Goal: Task Accomplishment & Management: Complete application form

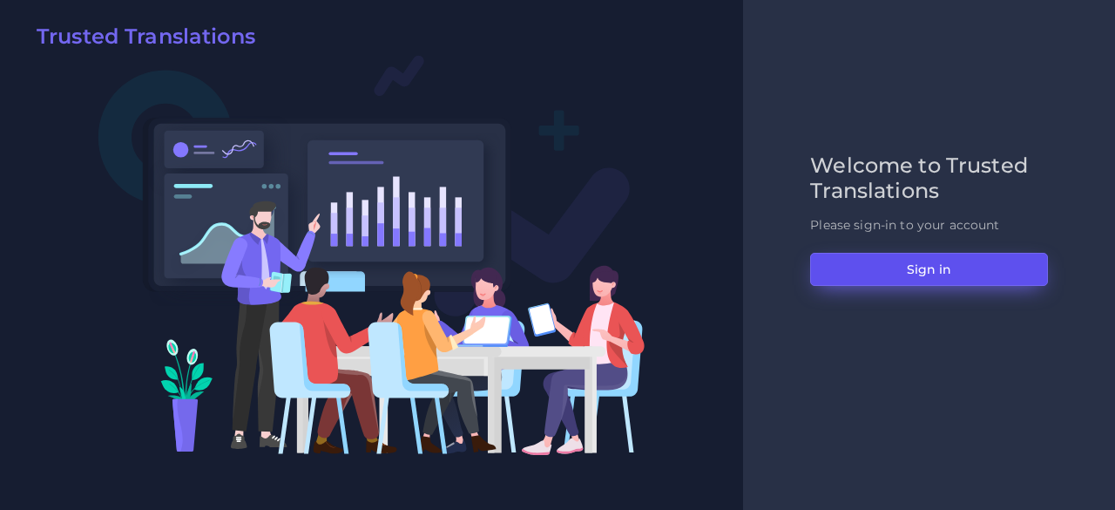
click at [923, 274] on button "Sign in" at bounding box center [929, 269] width 238 height 33
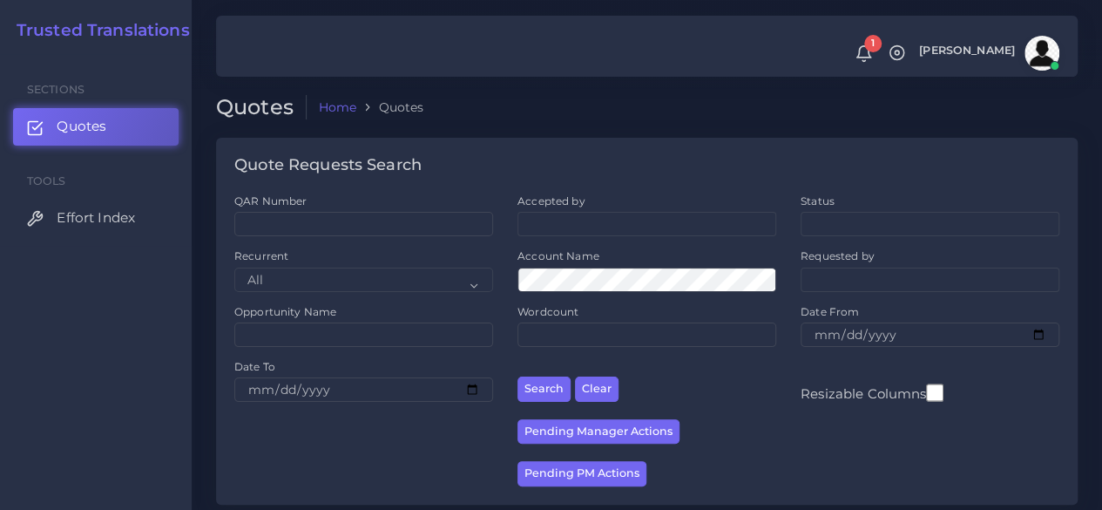
click at [347, 238] on div "QAR Number" at bounding box center [363, 220] width 283 height 55
click at [344, 226] on input "QAR Number" at bounding box center [363, 224] width 259 height 24
paste input "QAR126016"
type input "QAR126016"
click at [517, 376] on button "Search" at bounding box center [543, 388] width 53 height 25
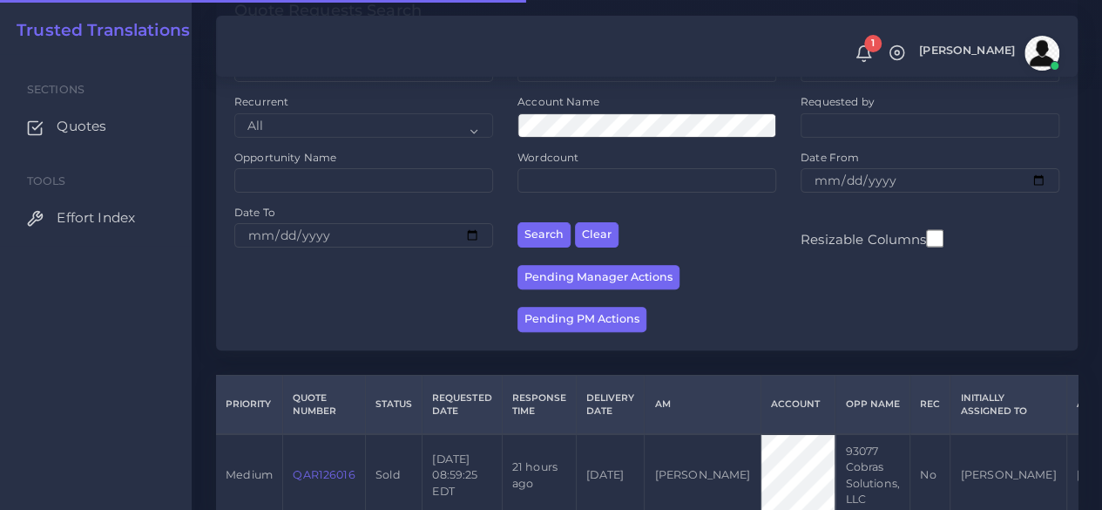
scroll to position [239, 0]
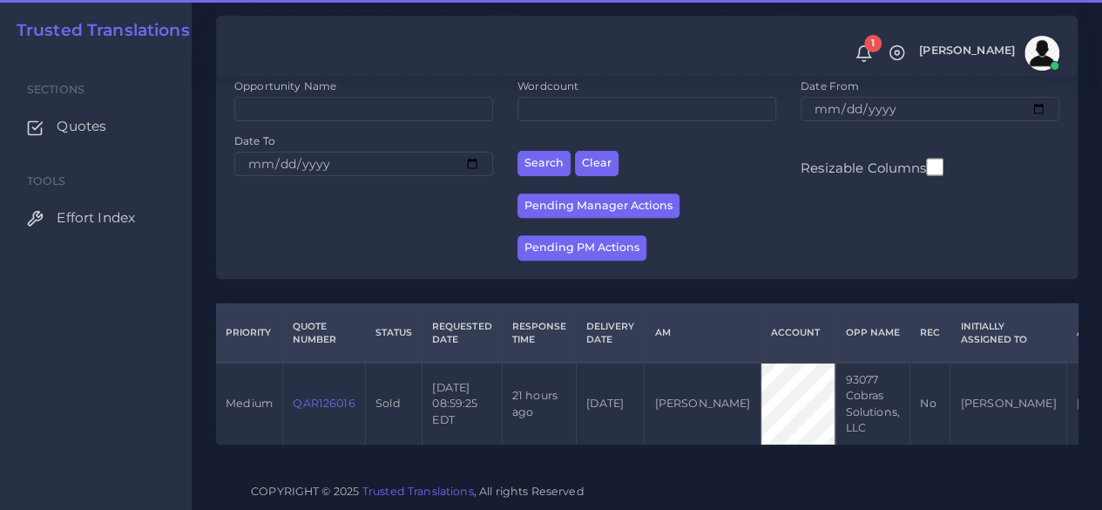
click at [323, 396] on link "QAR126016" at bounding box center [324, 402] width 62 height 13
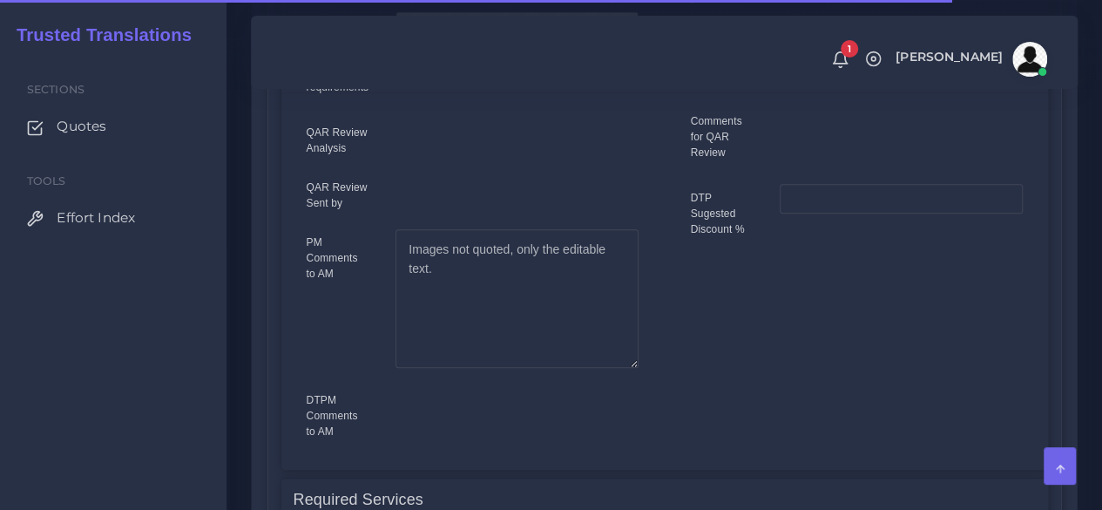
scroll to position [958, 0]
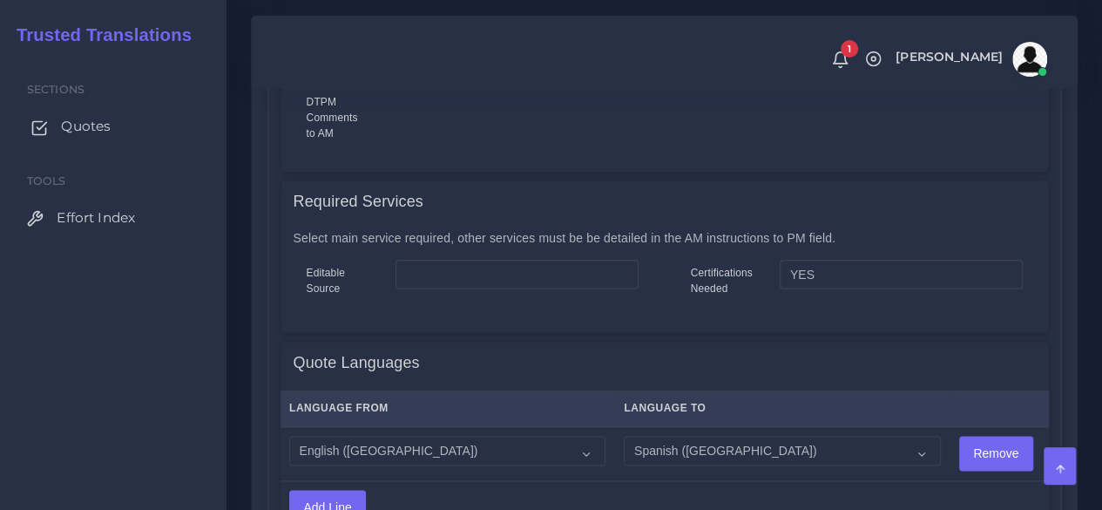
click at [101, 125] on span "Quotes" at bounding box center [86, 126] width 50 height 19
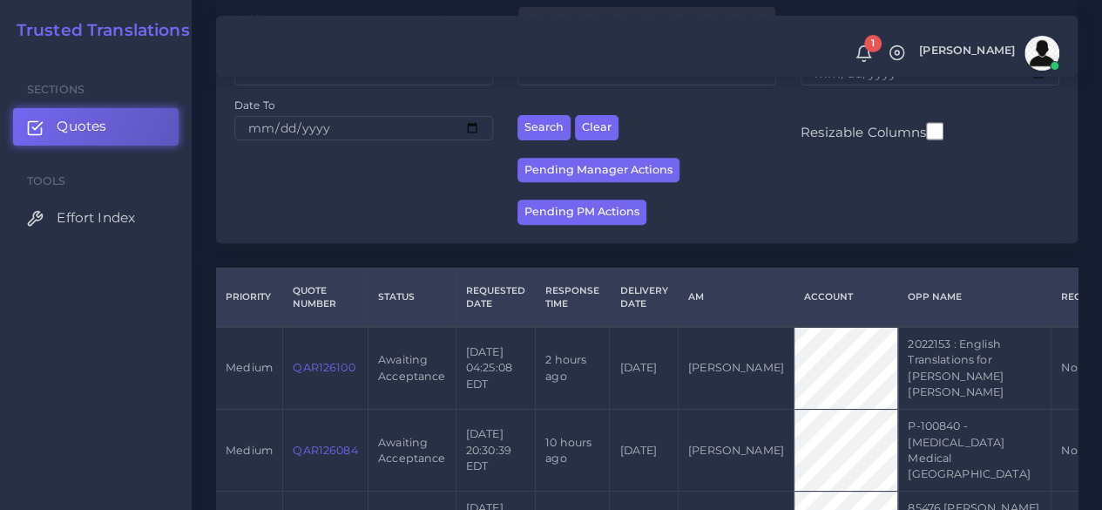
scroll to position [436, 0]
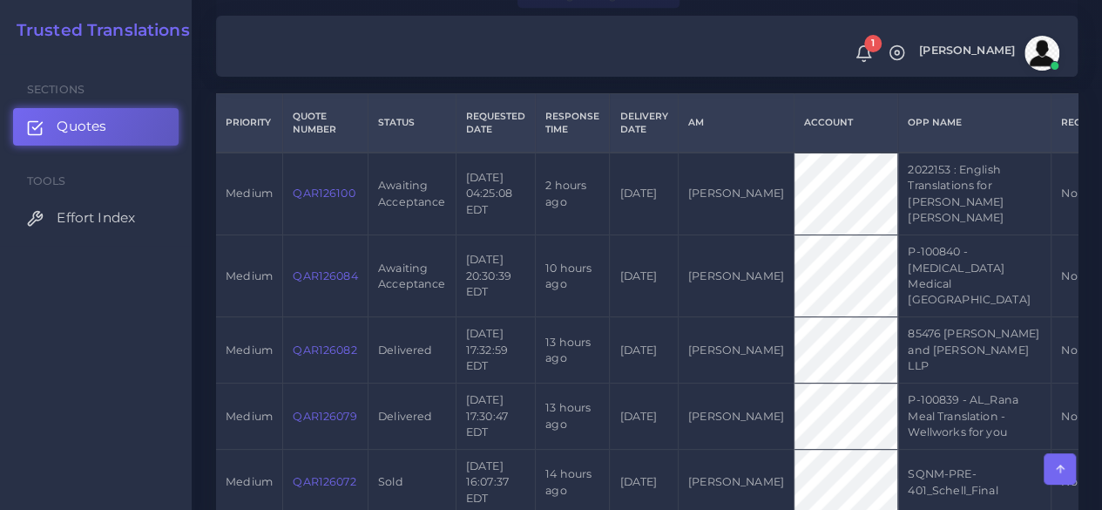
click at [324, 282] on link "QAR126084" at bounding box center [325, 275] width 64 height 13
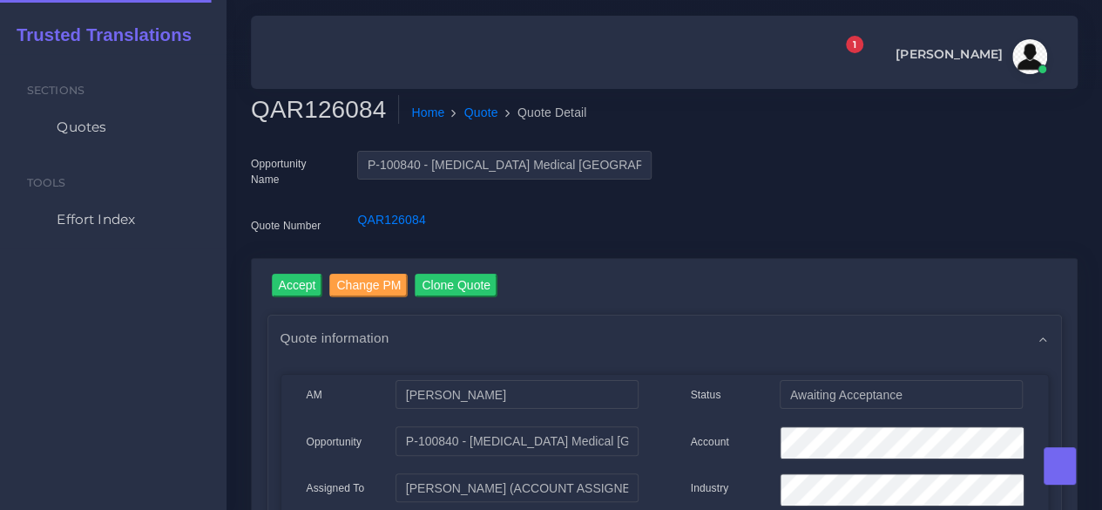
click at [305, 98] on h2 "QAR126084" at bounding box center [325, 110] width 148 height 30
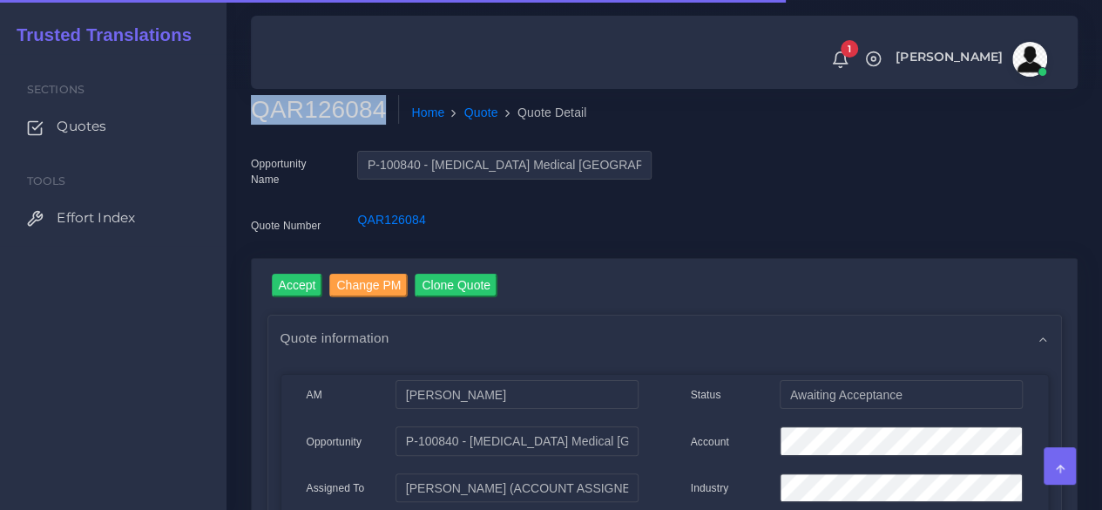
copy h2 "QAR126084"
click at [288, 282] on input "Accept" at bounding box center [297, 286] width 51 height 24
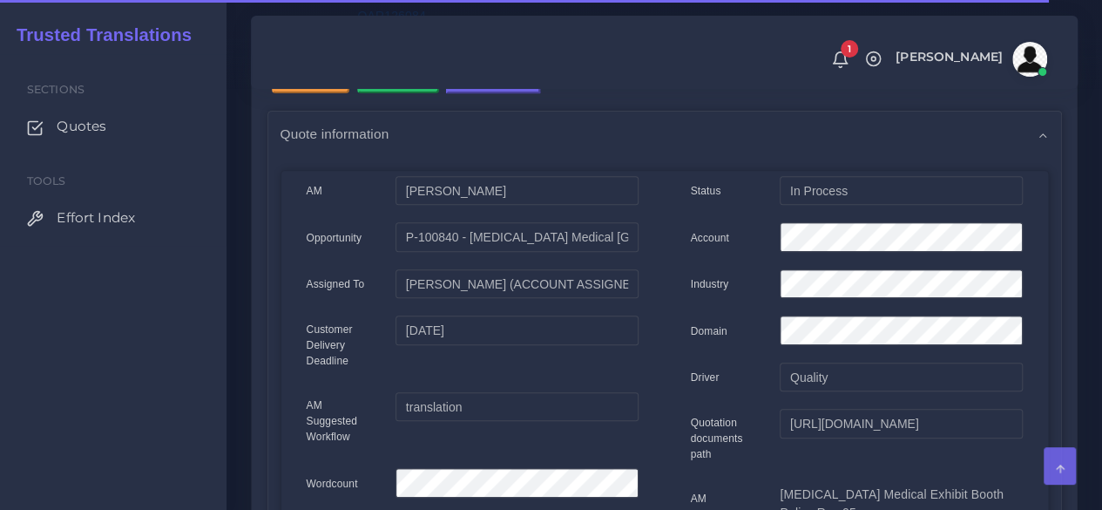
scroll to position [261, 0]
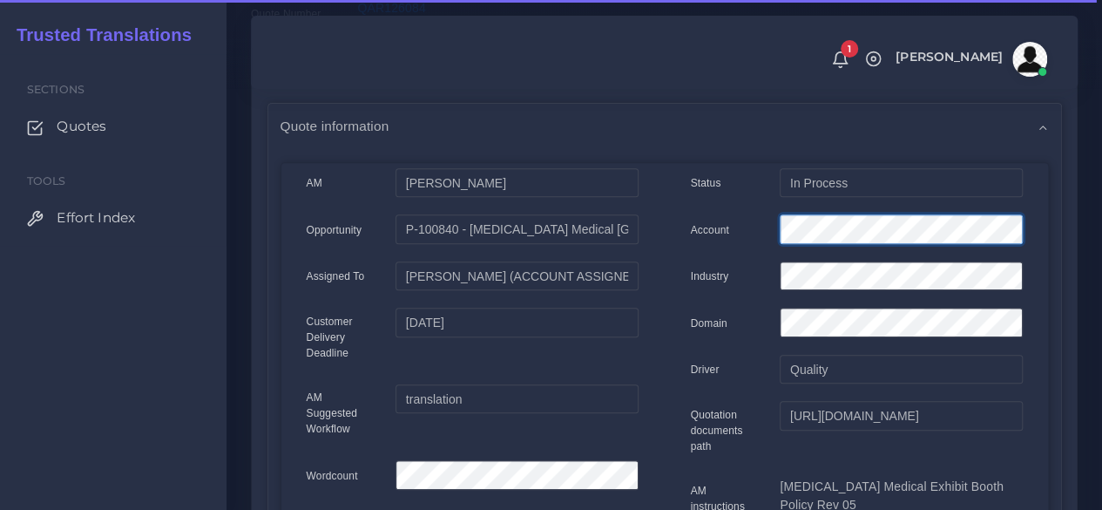
click at [733, 208] on div "Status In Process Account Industry Domain Driver Quality" at bounding box center [857, 494] width 384 height 652
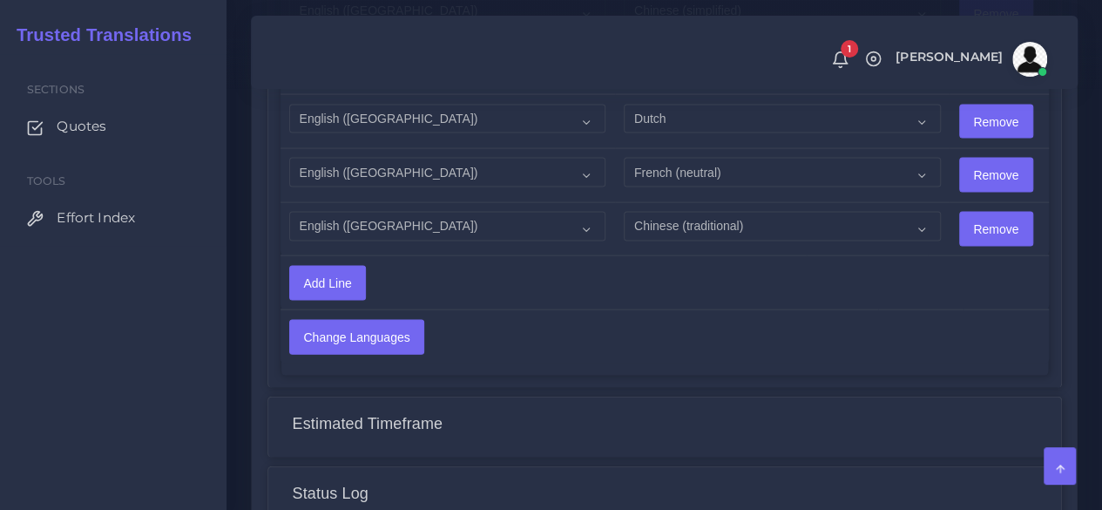
scroll to position [2004, 0]
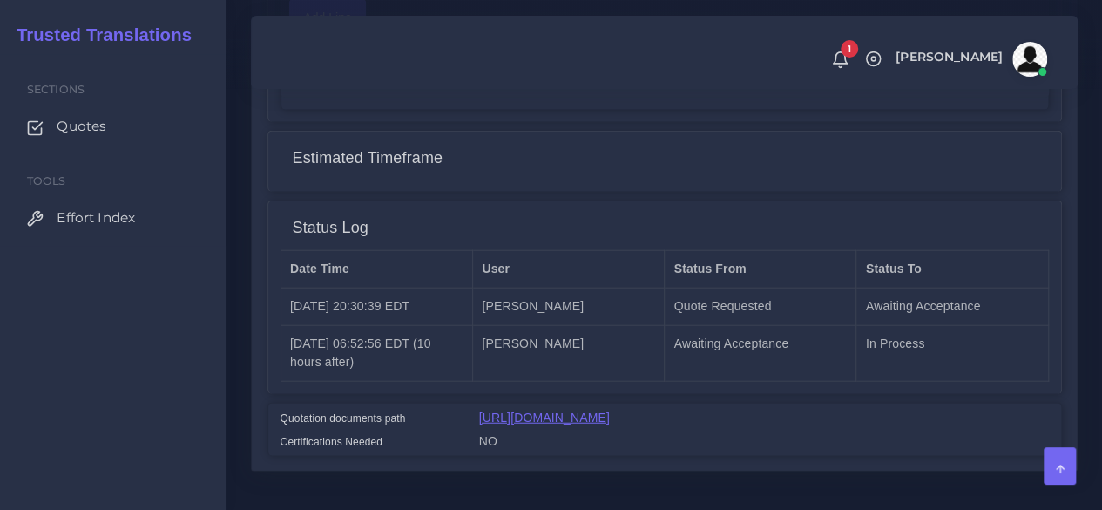
click at [562, 417] on link "[URL][DOMAIN_NAME]" at bounding box center [544, 417] width 131 height 14
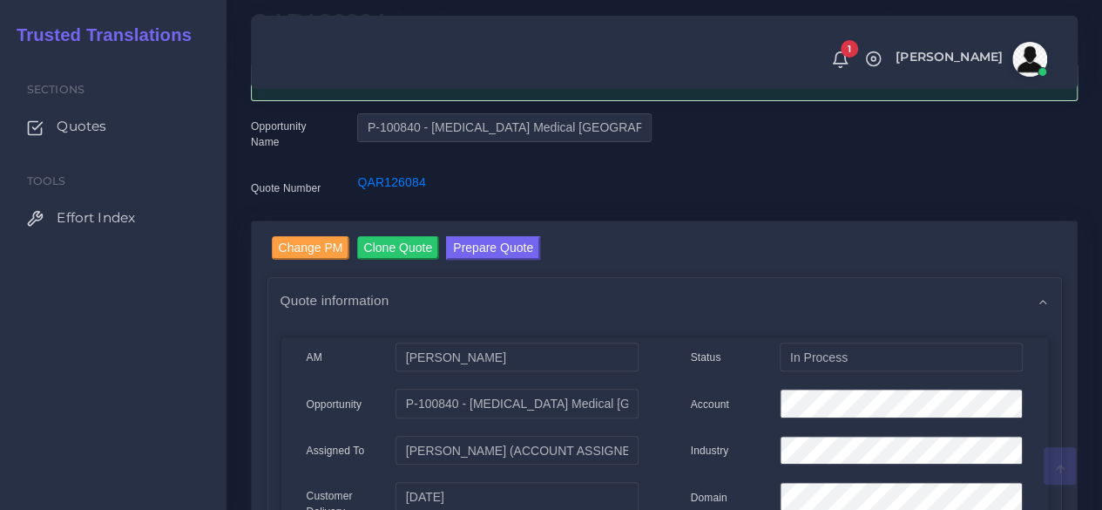
scroll to position [0, 0]
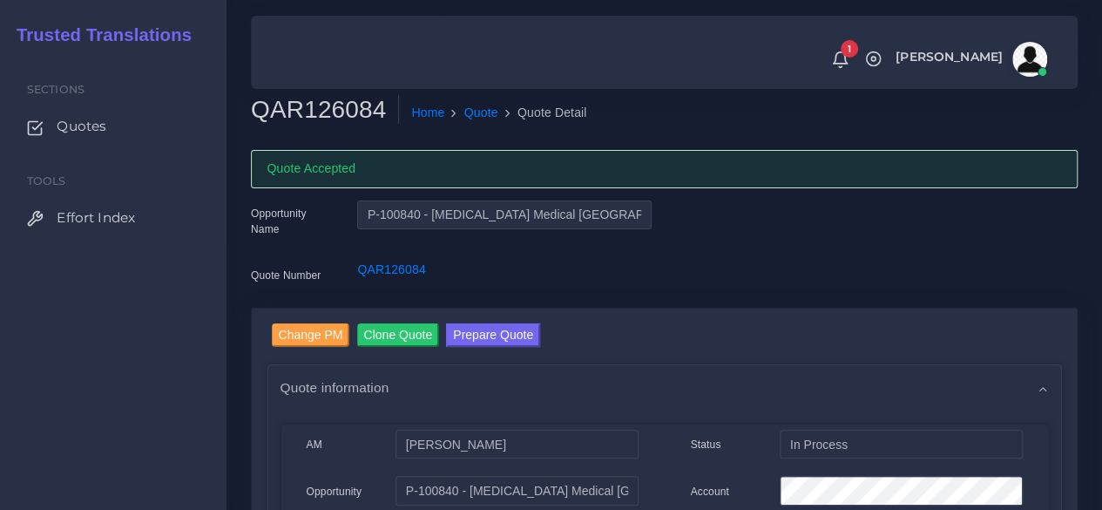
click at [483, 323] on button "Prepare Quote" at bounding box center [493, 335] width 94 height 24
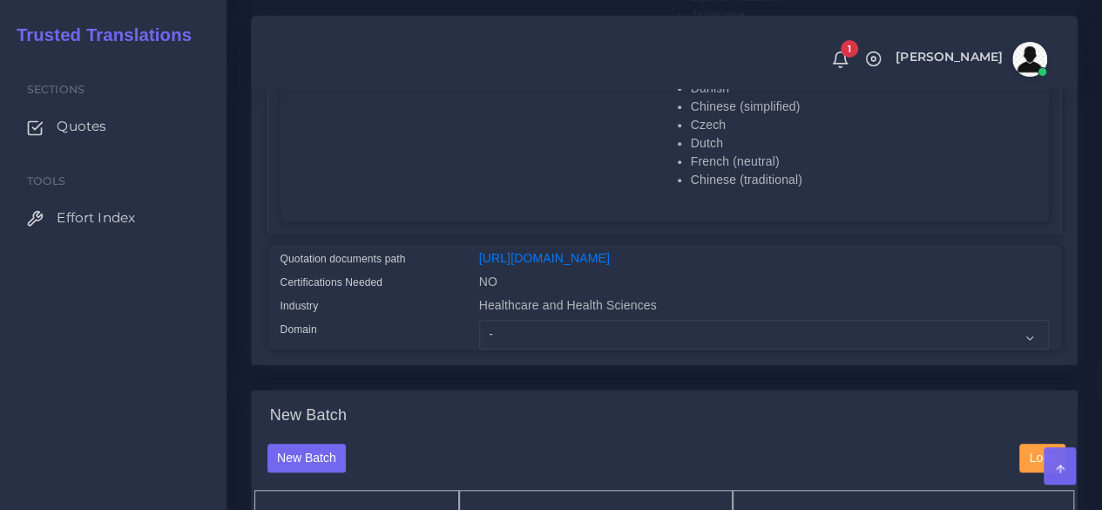
scroll to position [610, 0]
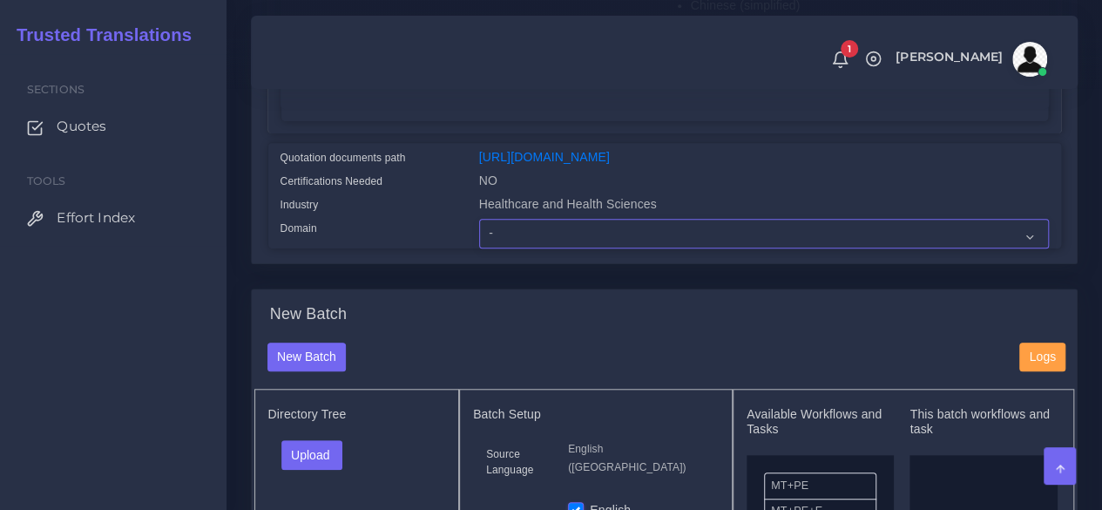
click at [511, 248] on select "- Advertising and Media Agriculture, Forestry and Fishing Architecture, Buildin…" at bounding box center [764, 234] width 570 height 30
select select "Healthcare and Health Sciences"
click at [479, 248] on select "- Advertising and Media Agriculture, Forestry and Fishing Architecture, Buildin…" at bounding box center [764, 234] width 570 height 30
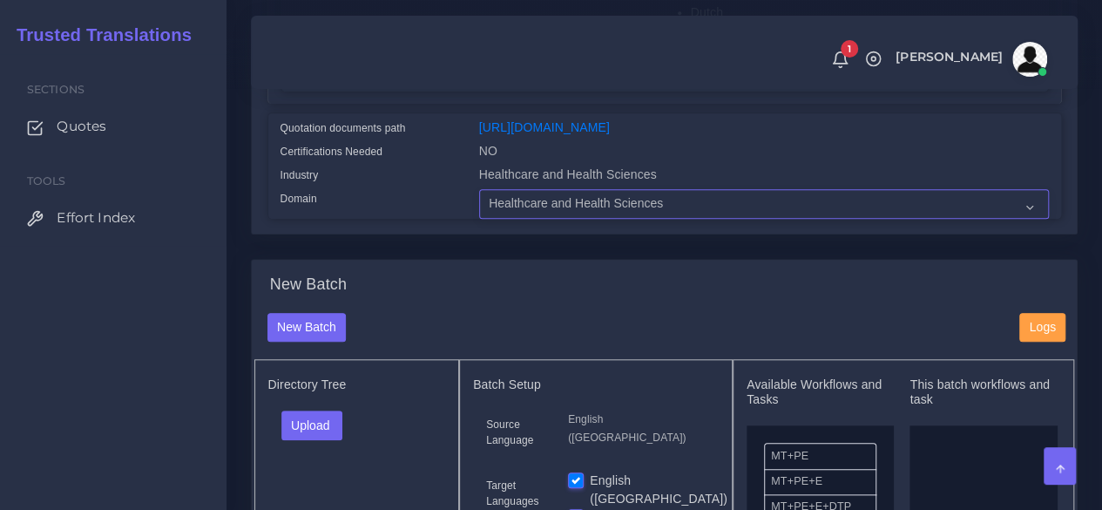
scroll to position [871, 0]
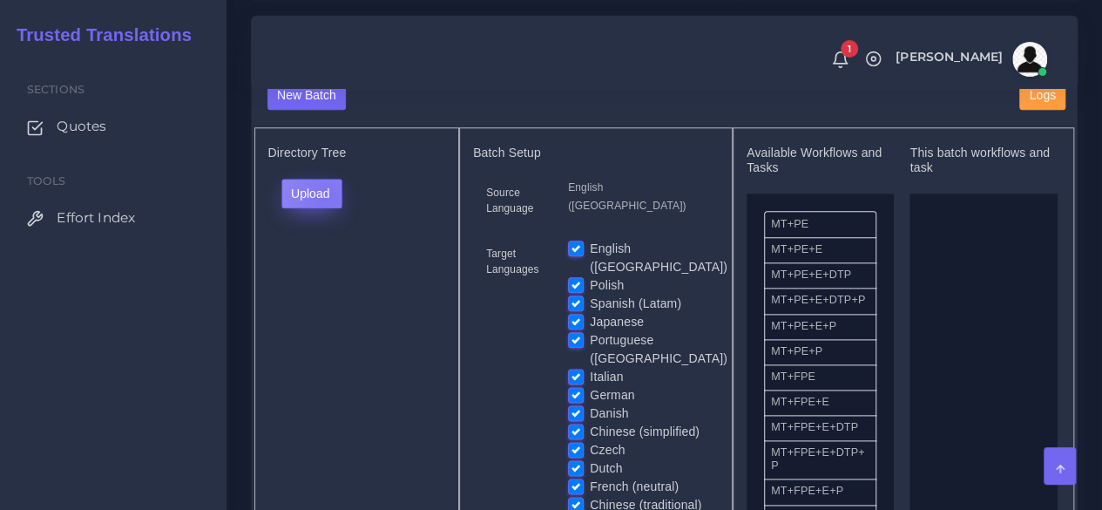
click at [325, 208] on button "Upload" at bounding box center [312, 194] width 62 height 30
click at [332, 270] on label "Files" at bounding box center [342, 259] width 120 height 22
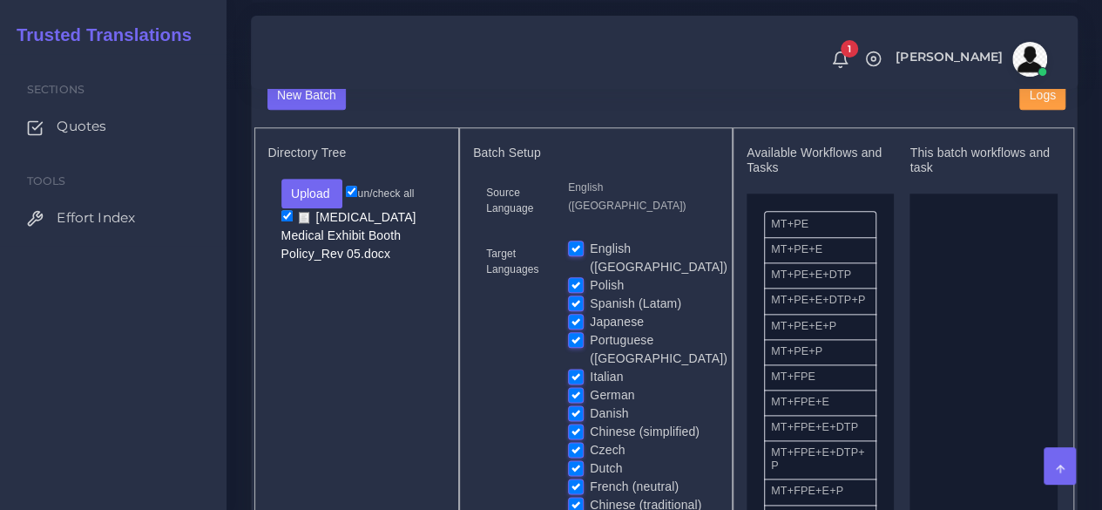
click at [590, 276] on label "English ([GEOGRAPHIC_DATA])" at bounding box center [659, 258] width 138 height 37
click at [571, 255] on input "English ([GEOGRAPHIC_DATA])" at bounding box center [576, 248] width 16 height 16
checkbox input "false"
drag, startPoint x: 815, startPoint y: 416, endPoint x: 967, endPoint y: 405, distance: 151.9
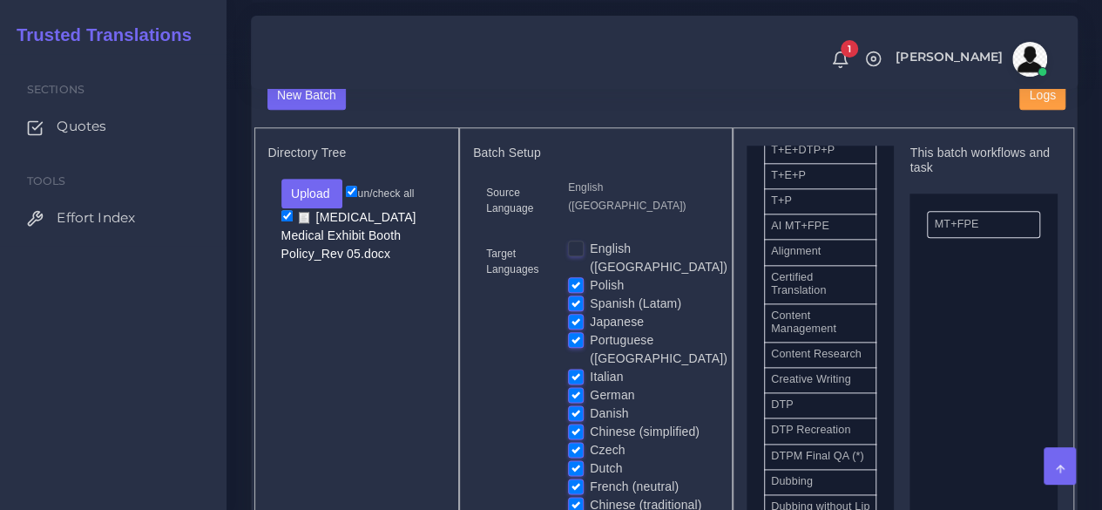
scroll to position [523, 0]
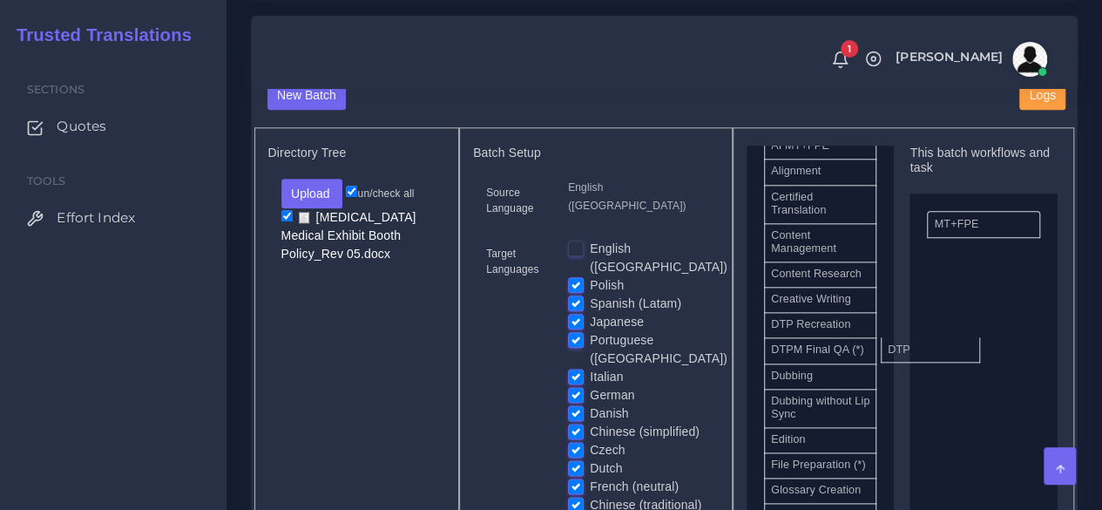
drag, startPoint x: 838, startPoint y: 376, endPoint x: 874, endPoint y: 375, distance: 35.7
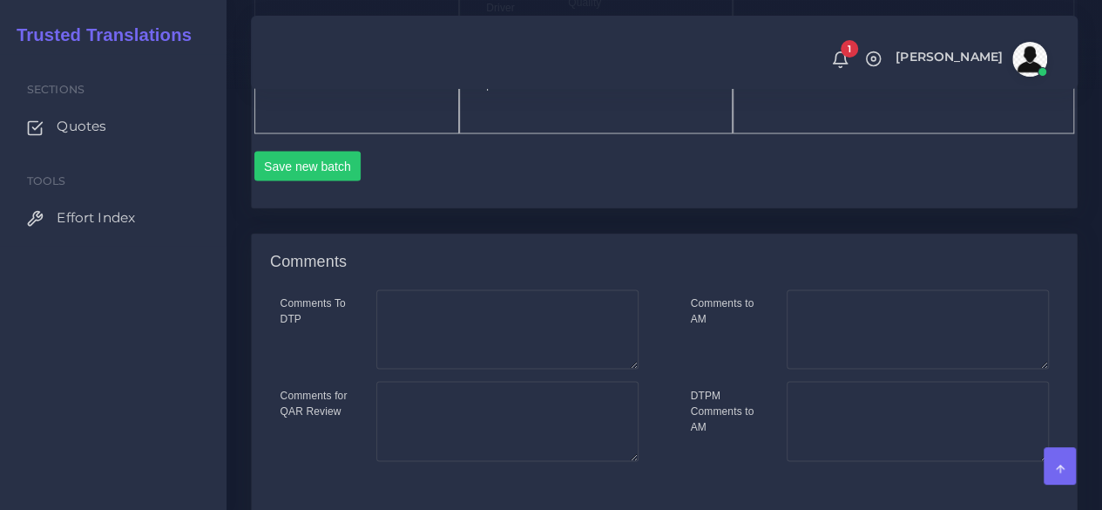
scroll to position [1568, 0]
click at [299, 179] on button "Save new batch" at bounding box center [307, 165] width 107 height 30
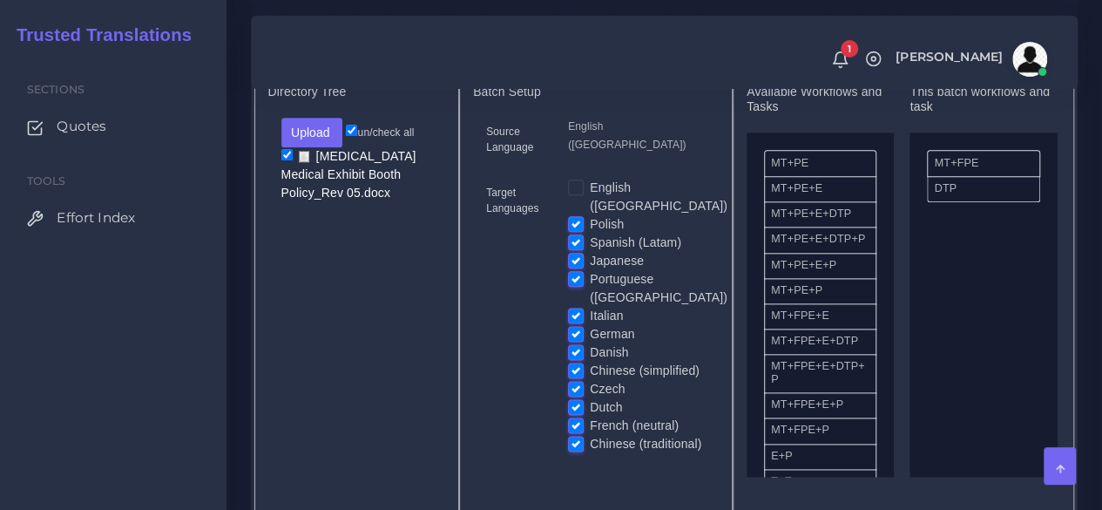
scroll to position [958, 0]
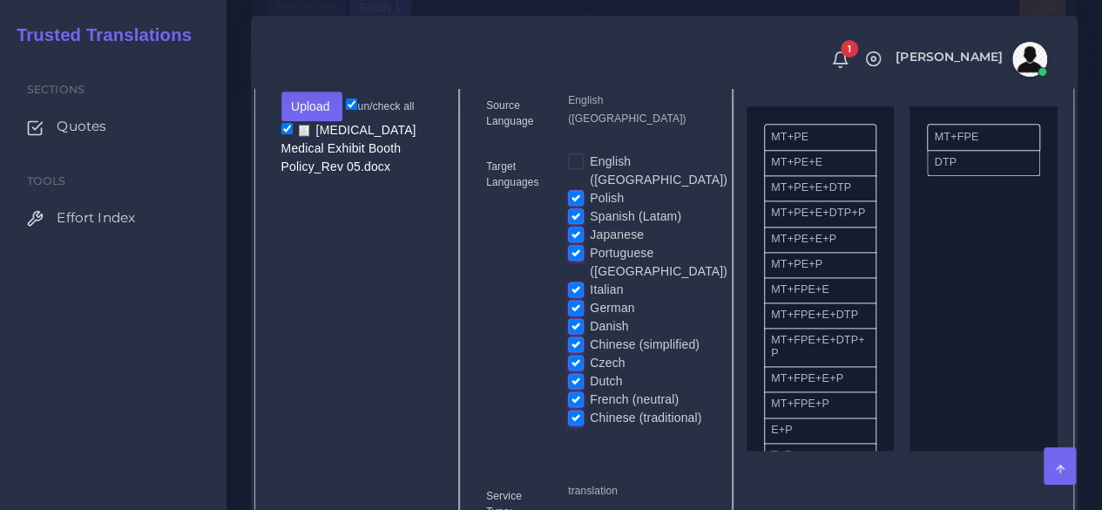
click at [590, 267] on label "Portuguese ([GEOGRAPHIC_DATA])" at bounding box center [659, 262] width 138 height 37
click at [578, 260] on input "Portuguese ([GEOGRAPHIC_DATA])" at bounding box center [576, 252] width 16 height 16
checkbox input "false"
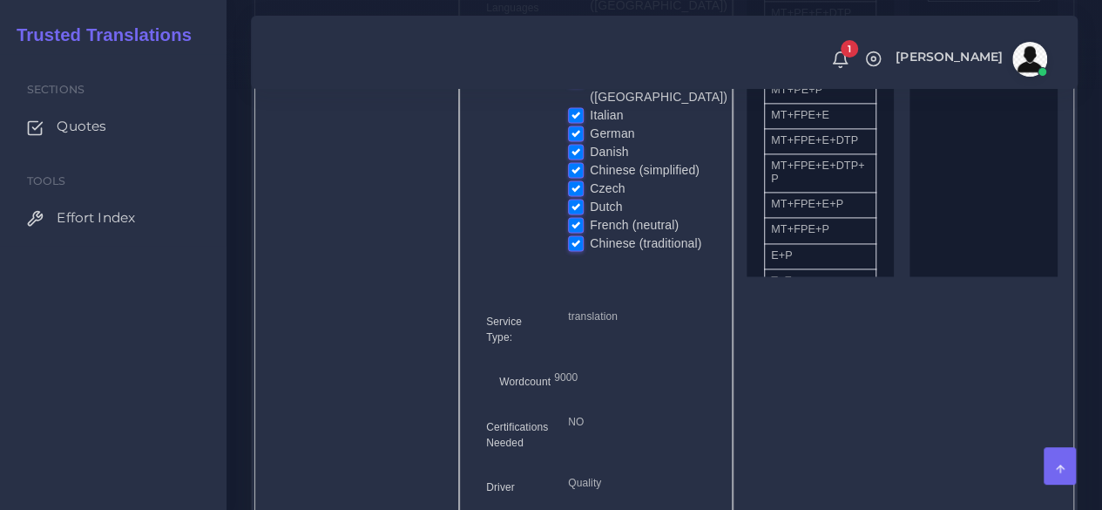
scroll to position [1481, 0]
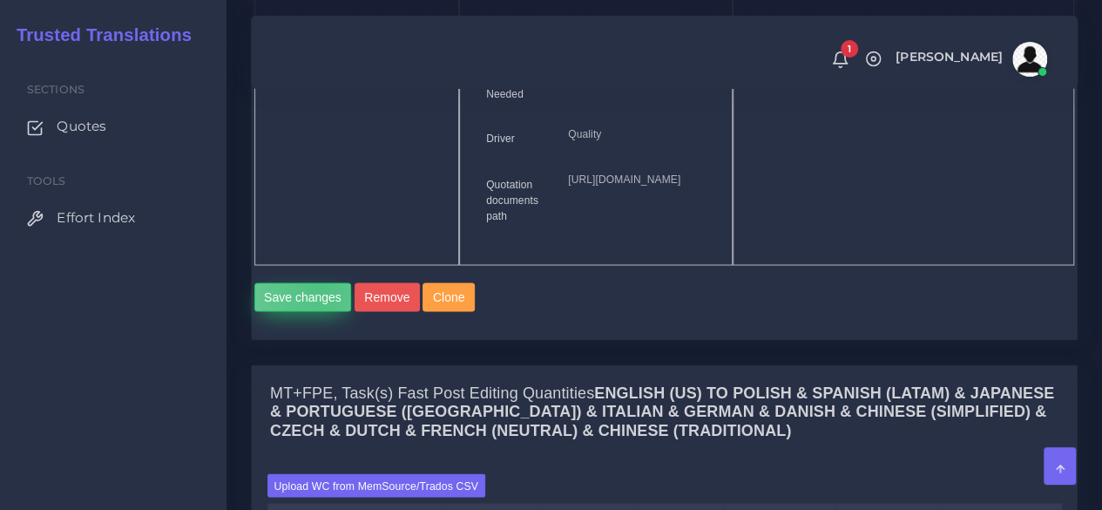
click at [318, 312] on button "Save changes" at bounding box center [303, 297] width 98 height 30
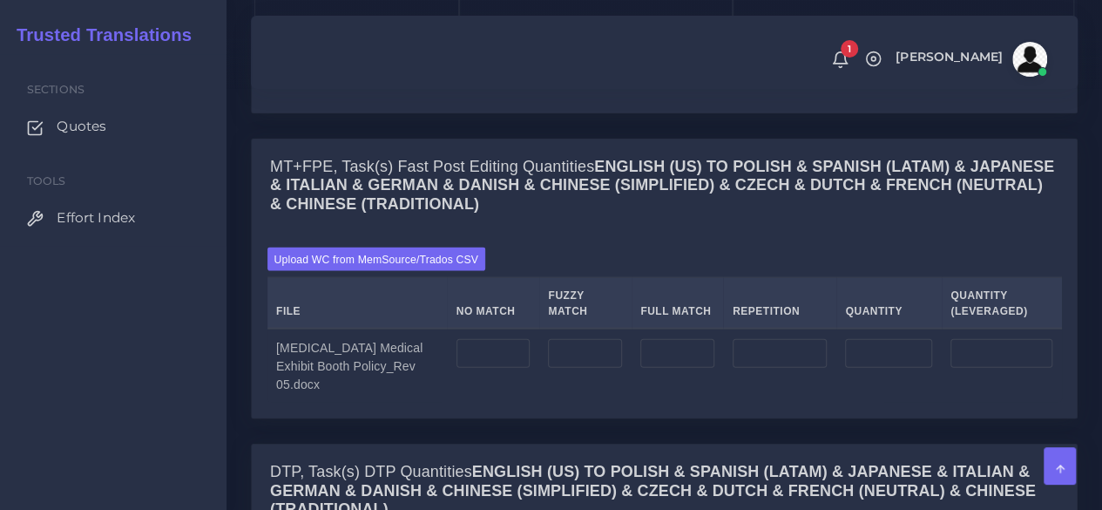
scroll to position [1829, 0]
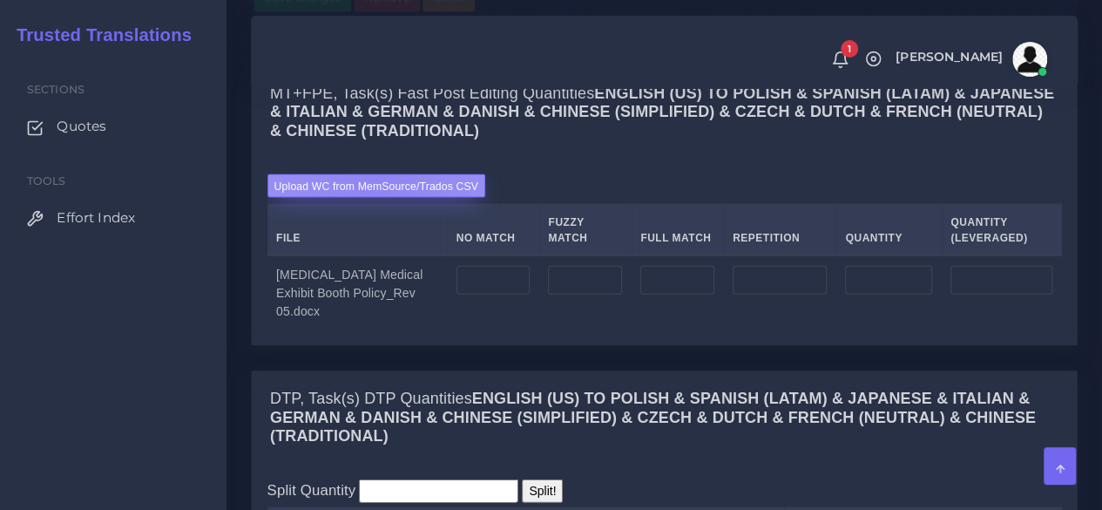
click at [377, 198] on label "Upload WC from MemSource/Trados CSV" at bounding box center [376, 186] width 219 height 24
click at [0, 0] on input "Upload WC from MemSource/Trados CSV" at bounding box center [0, 0] width 0 height 0
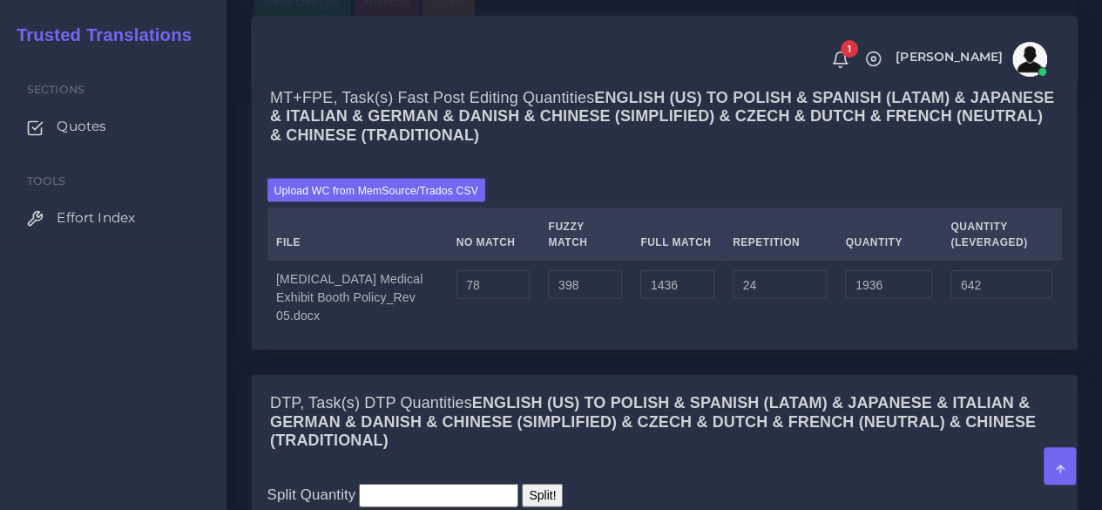
scroll to position [1829, 0]
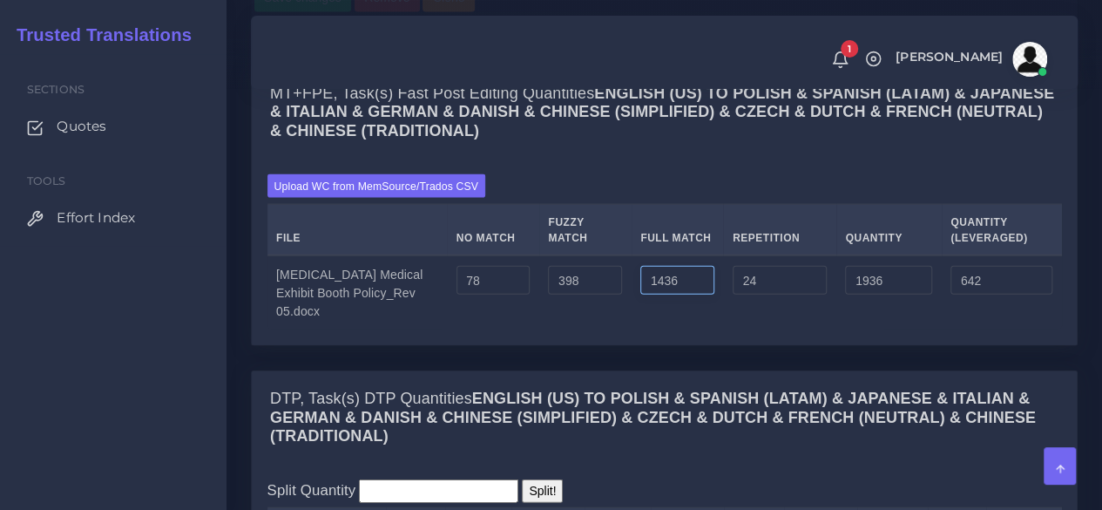
drag, startPoint x: 673, startPoint y: 370, endPoint x: 589, endPoint y: 360, distance: 84.3
click at [589, 329] on tr "ICU Medical Exhibit Booth Policy_Rev 05.docx 78 398 1436 24 1936 642" at bounding box center [664, 292] width 794 height 74
type input "899"
type input "1399"
type input "507"
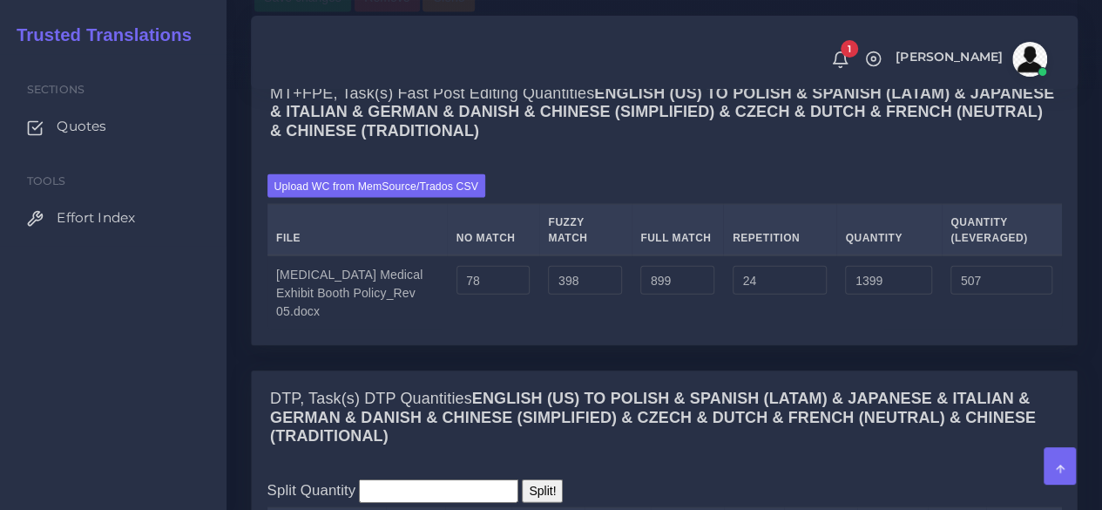
click at [588, 329] on td "398" at bounding box center [585, 292] width 92 height 74
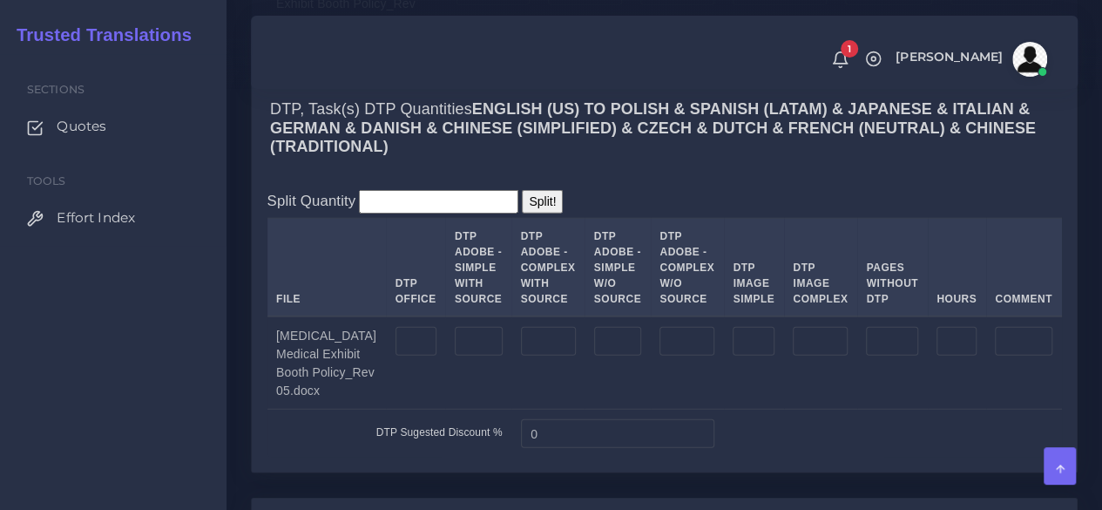
scroll to position [2178, 0]
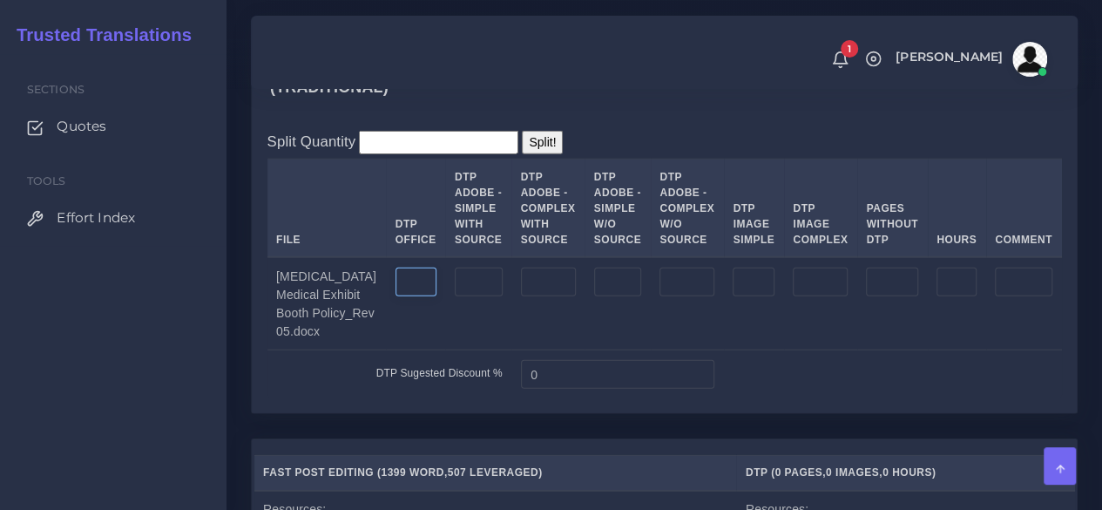
click at [395, 297] on input "number" at bounding box center [415, 282] width 41 height 30
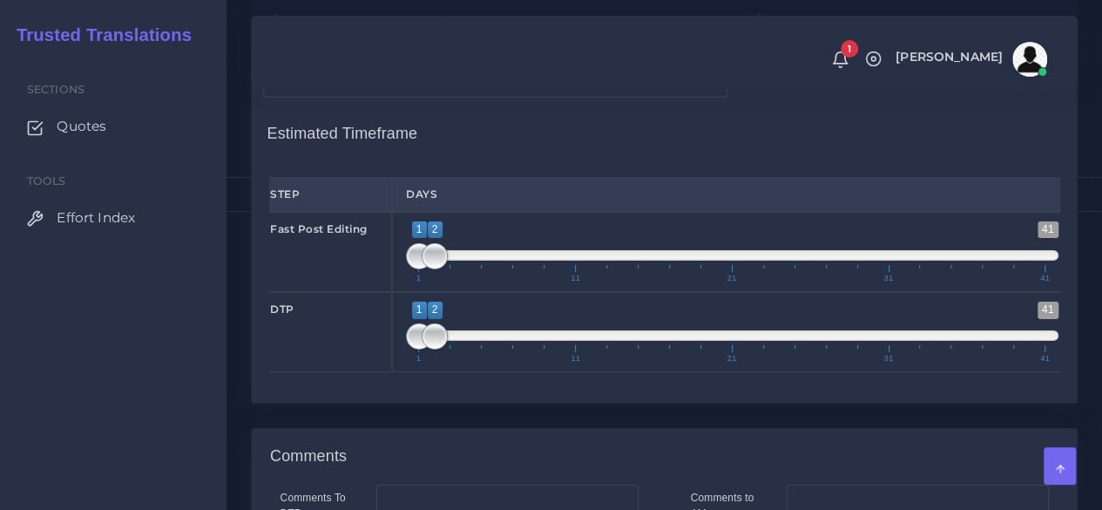
scroll to position [2700, 0]
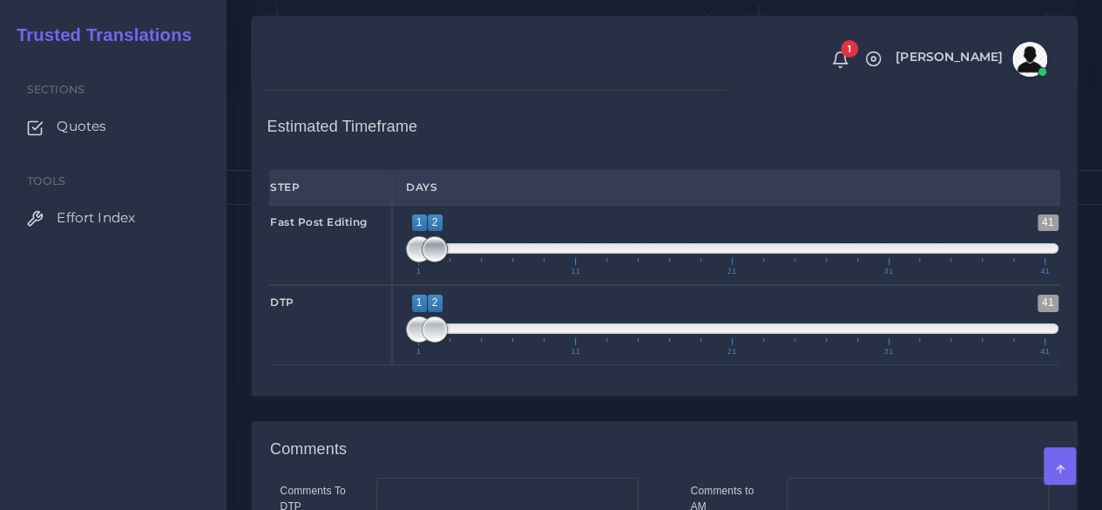
type input "8"
type input "1;1"
drag, startPoint x: 443, startPoint y: 368, endPoint x: 422, endPoint y: 370, distance: 21.1
click at [422, 262] on span at bounding box center [419, 249] width 26 height 26
type input "2;2"
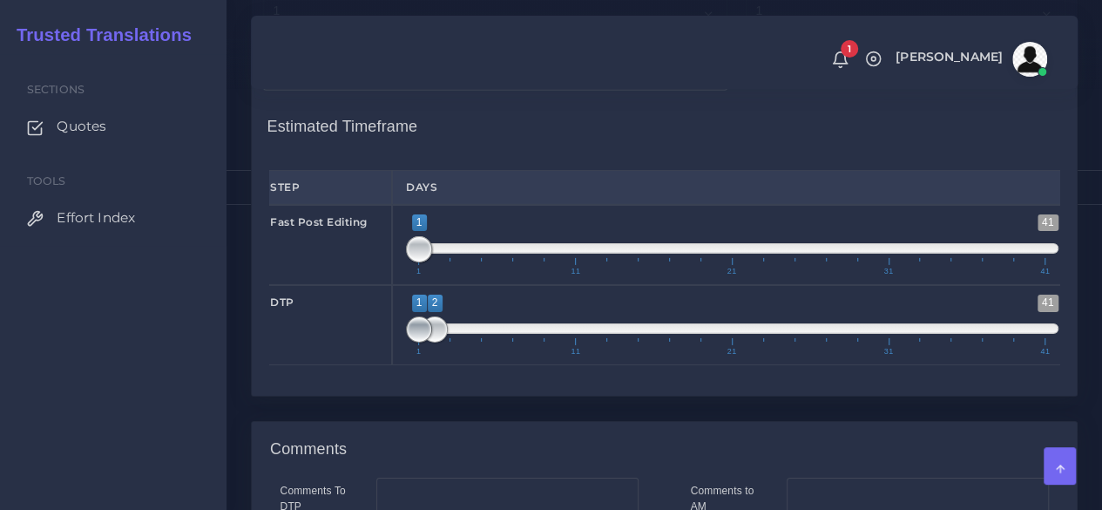
drag, startPoint x: 416, startPoint y: 438, endPoint x: 429, endPoint y: 440, distance: 13.2
click at [429, 342] on span at bounding box center [419, 329] width 26 height 26
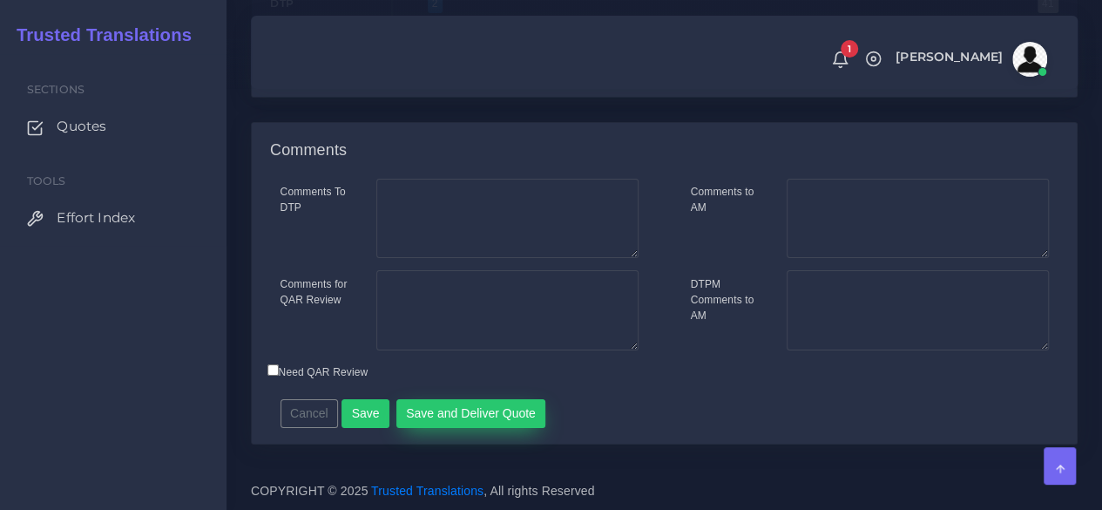
scroll to position [3113, 0]
click at [358, 409] on button "Save" at bounding box center [365, 414] width 48 height 30
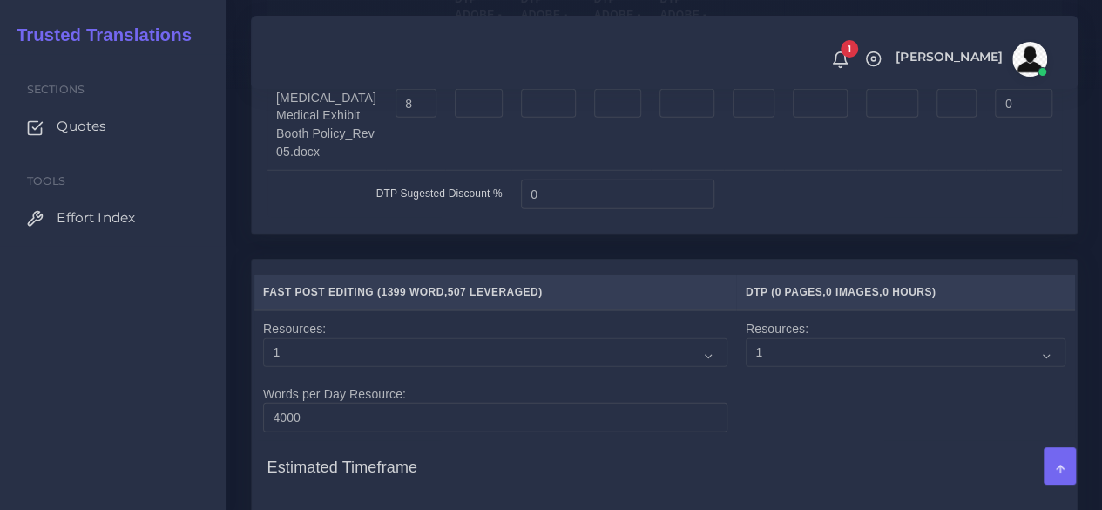
scroll to position [2352, 0]
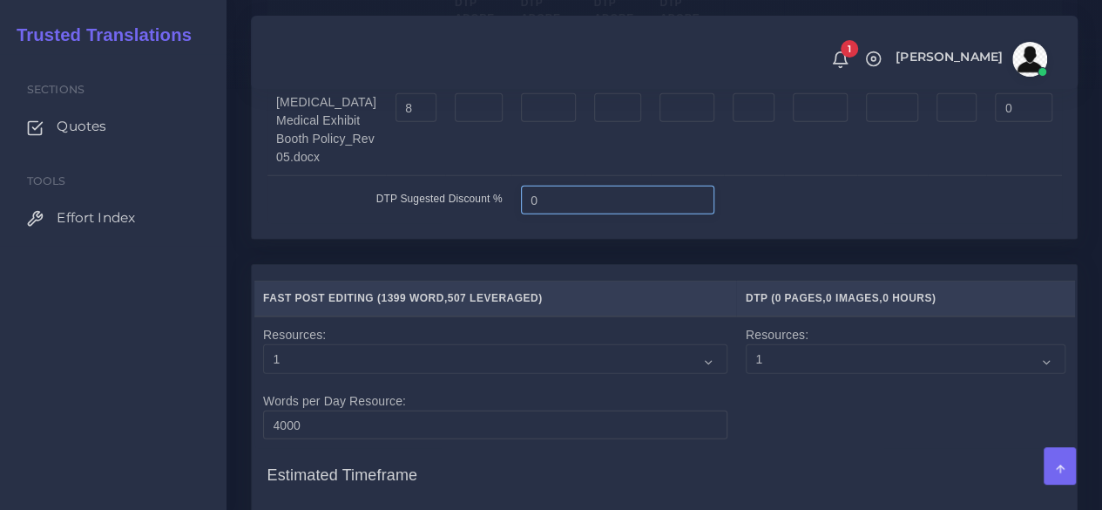
drag, startPoint x: 473, startPoint y: 321, endPoint x: 451, endPoint y: 321, distance: 21.8
click at [451, 224] on tr "DTP Sugested Discount % 0" at bounding box center [664, 200] width 794 height 48
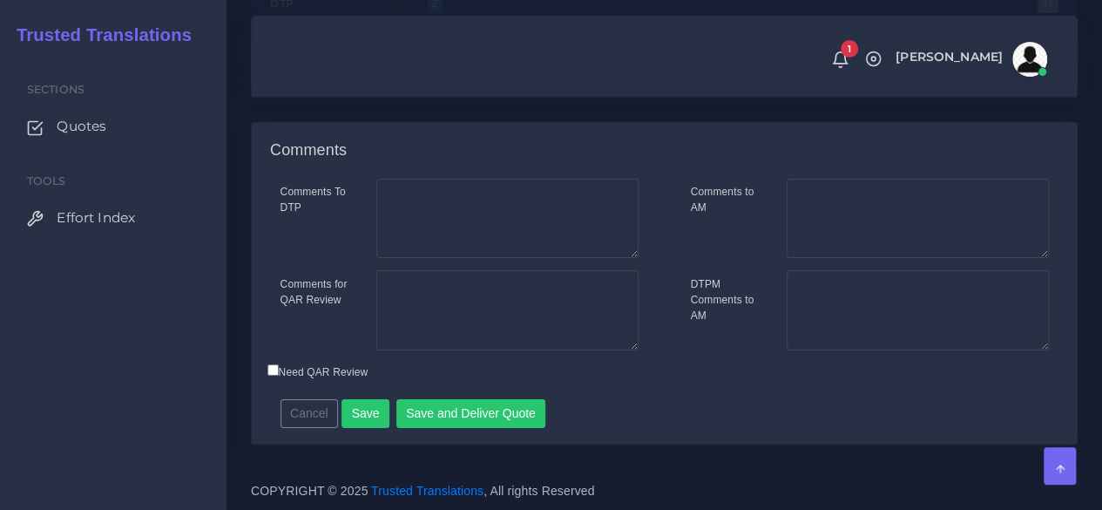
scroll to position [3113, 0]
type input "10"
click at [364, 413] on button "Save" at bounding box center [365, 414] width 48 height 30
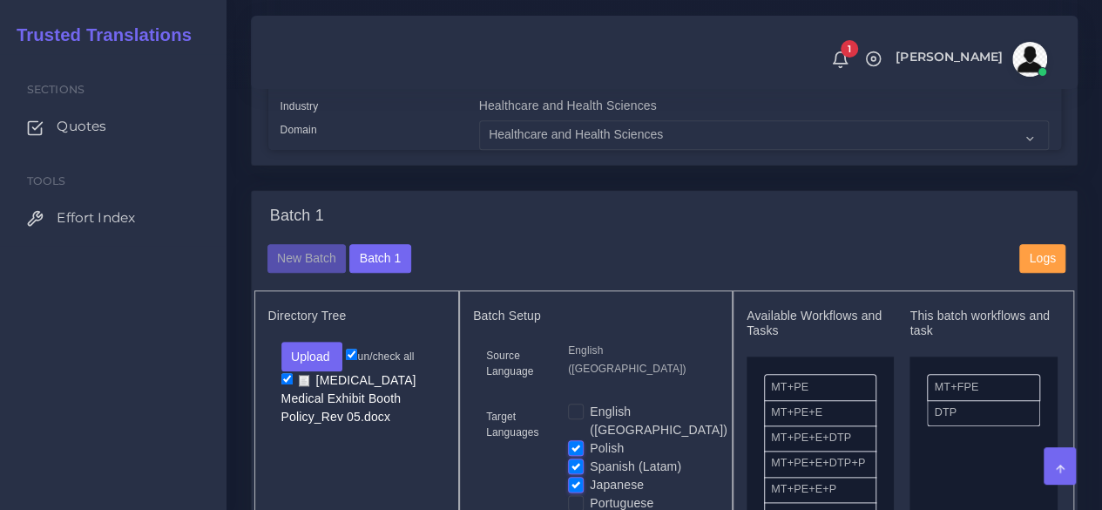
scroll to position [784, 0]
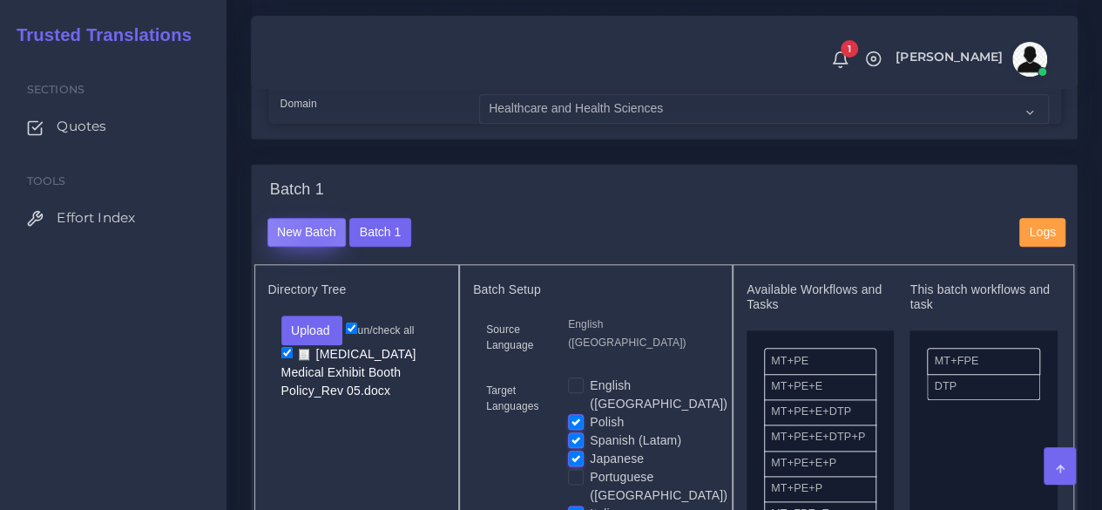
click at [317, 247] on button "New Batch" at bounding box center [306, 233] width 79 height 30
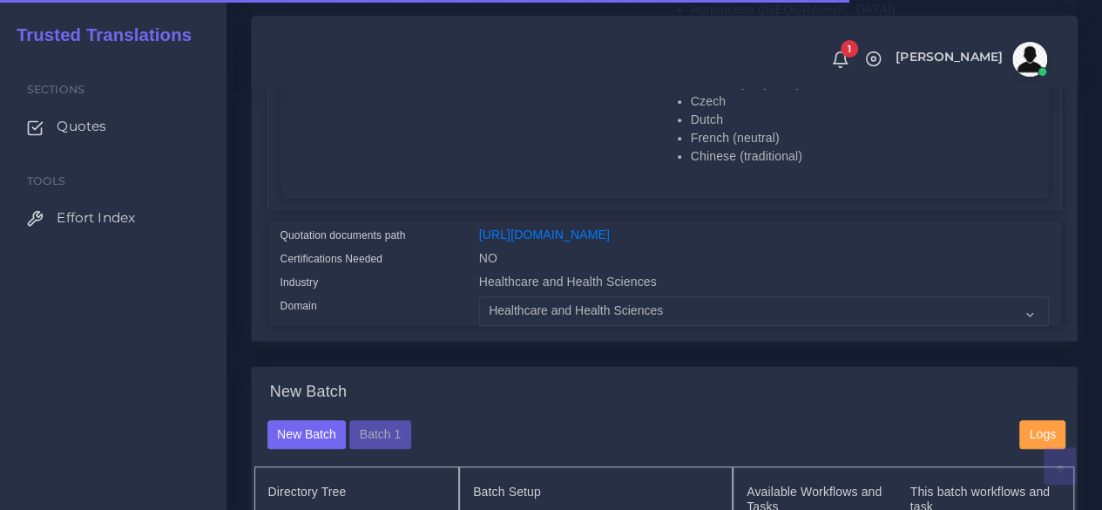
scroll to position [871, 0]
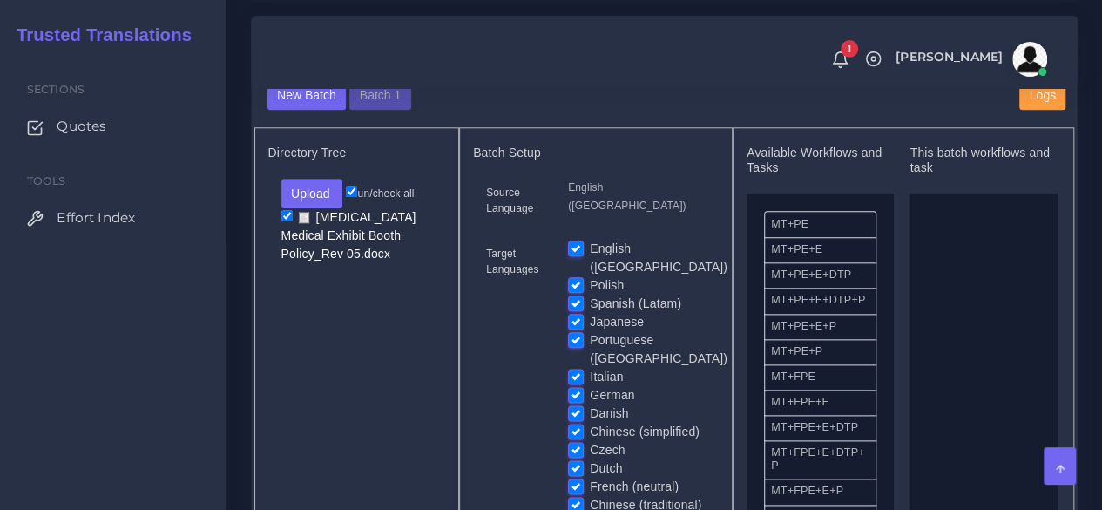
click at [590, 271] on label "English ([GEOGRAPHIC_DATA])" at bounding box center [659, 258] width 138 height 37
click at [573, 255] on input "English ([GEOGRAPHIC_DATA])" at bounding box center [576, 248] width 16 height 16
checkbox input "false"
click at [590, 292] on label "Polish" at bounding box center [607, 285] width 34 height 18
click at [575, 292] on input "Polish" at bounding box center [576, 284] width 16 height 16
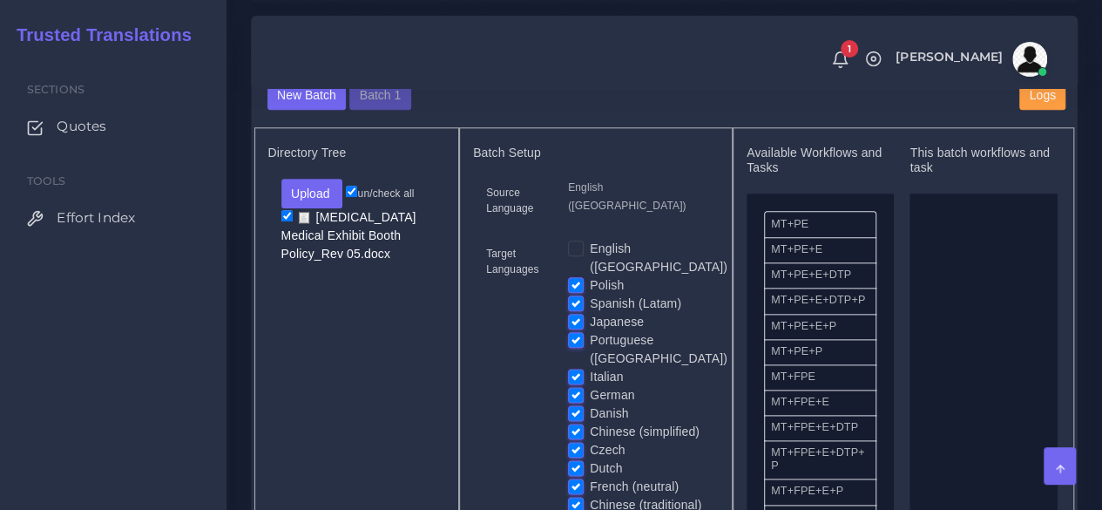
checkbox input "false"
click at [590, 330] on label "Japanese" at bounding box center [617, 322] width 54 height 18
click at [577, 328] on input "Japanese" at bounding box center [576, 321] width 16 height 16
checkbox input "false"
click at [590, 313] on label "Spanish (Latam)" at bounding box center [635, 303] width 91 height 18
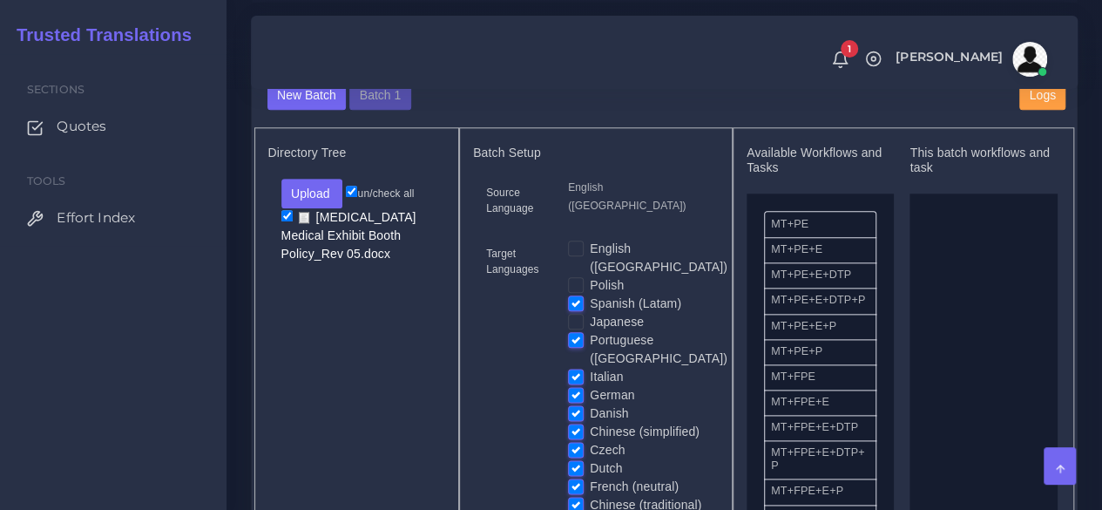
click at [577, 310] on input "Spanish (Latam)" at bounding box center [576, 302] width 16 height 16
checkbox input "false"
click at [573, 378] on div "Italian" at bounding box center [637, 377] width 138 height 18
click at [590, 370] on label "Italian" at bounding box center [606, 377] width 33 height 18
click at [574, 370] on input "Italian" at bounding box center [576, 376] width 16 height 16
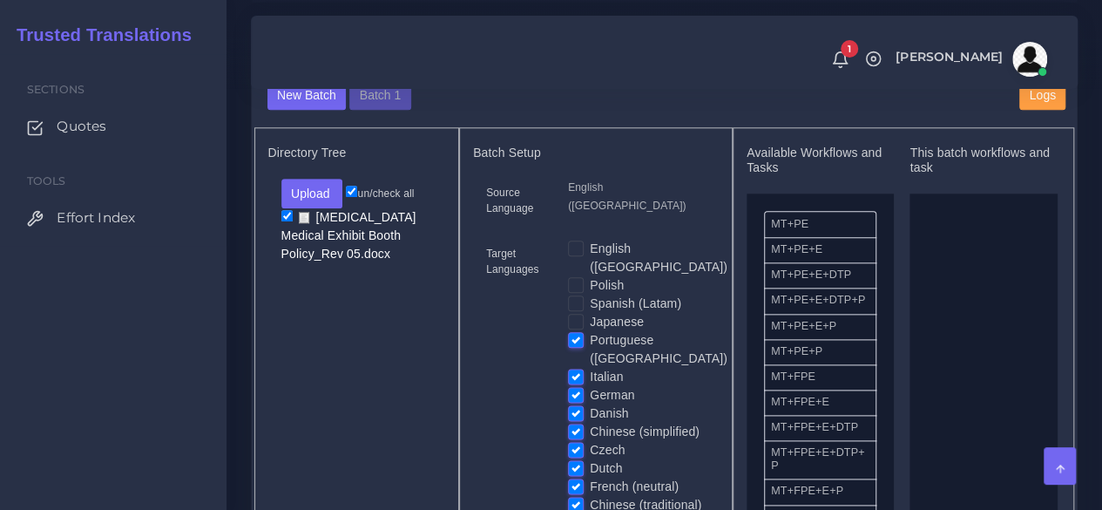
checkbox input "false"
click at [590, 386] on label "German" at bounding box center [612, 395] width 44 height 18
click at [578, 386] on input "German" at bounding box center [576, 394] width 16 height 16
checkbox input "false"
click at [590, 405] on label "Danish" at bounding box center [609, 413] width 38 height 18
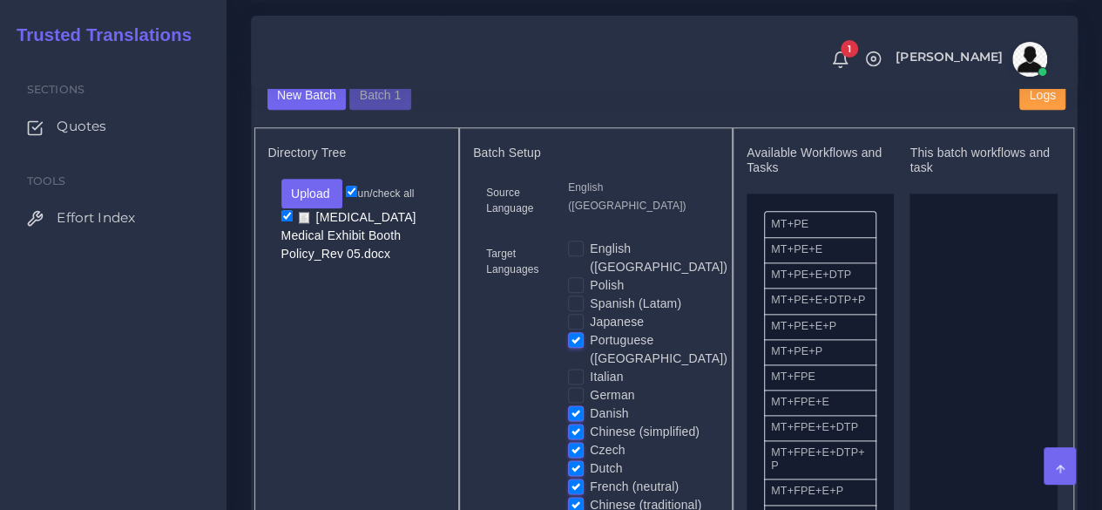
click at [578, 405] on input "Danish" at bounding box center [576, 412] width 16 height 16
checkbox input "false"
click at [590, 431] on label "Chinese (simplified)" at bounding box center [645, 431] width 110 height 18
click at [572, 431] on input "Chinese (simplified)" at bounding box center [576, 430] width 16 height 16
checkbox input "false"
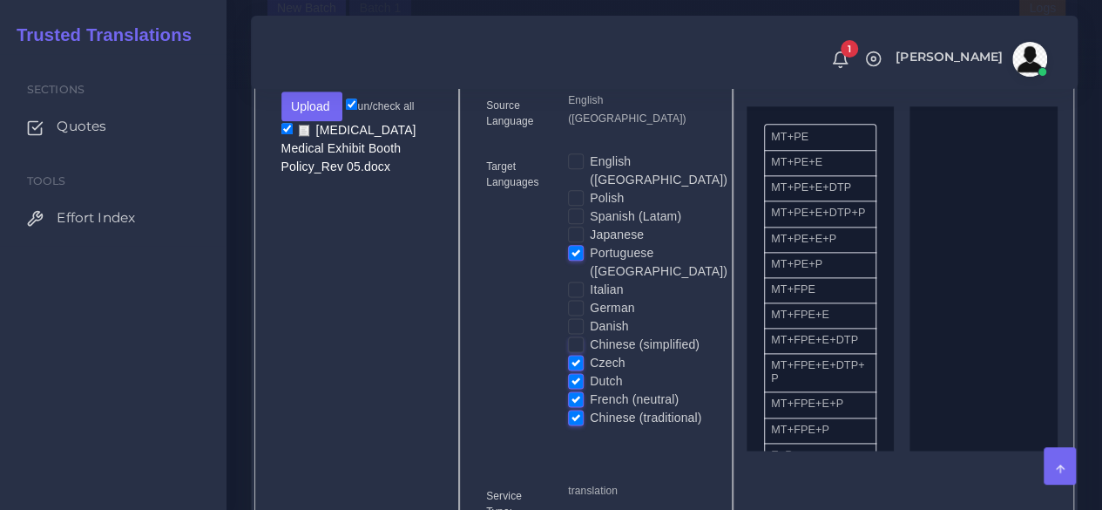
scroll to position [1045, 0]
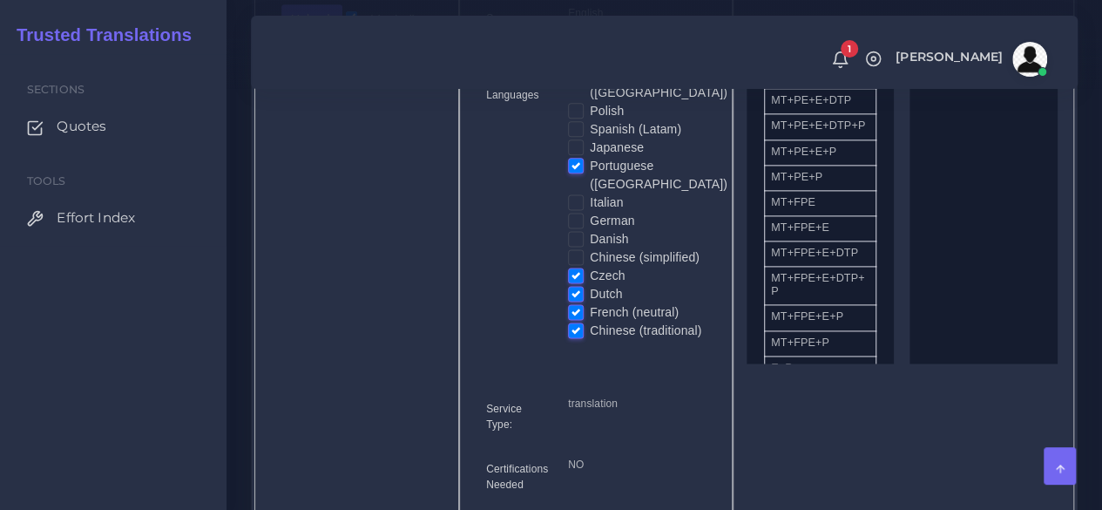
click at [590, 273] on label "Czech" at bounding box center [607, 276] width 35 height 18
click at [571, 273] on input "Czech" at bounding box center [576, 275] width 16 height 16
checkbox input "false"
click at [590, 285] on label "Dutch" at bounding box center [606, 294] width 32 height 18
click at [571, 285] on input "Dutch" at bounding box center [576, 293] width 16 height 16
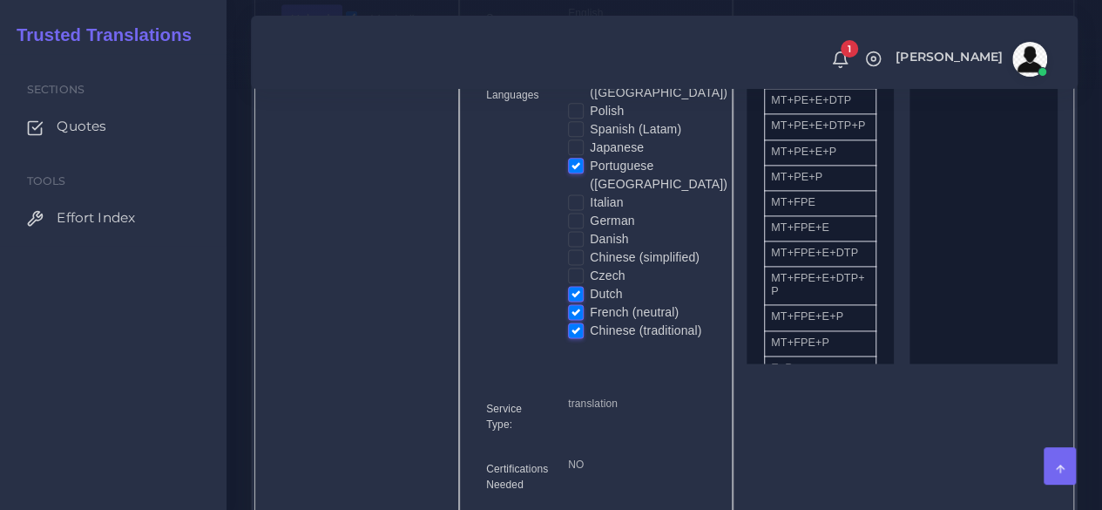
checkbox input "false"
click at [590, 303] on label "French (neutral)" at bounding box center [634, 312] width 89 height 18
click at [571, 303] on input "French (neutral)" at bounding box center [576, 311] width 16 height 16
checkbox input "false"
click at [590, 321] on label "Chinese (traditional)" at bounding box center [646, 330] width 112 height 18
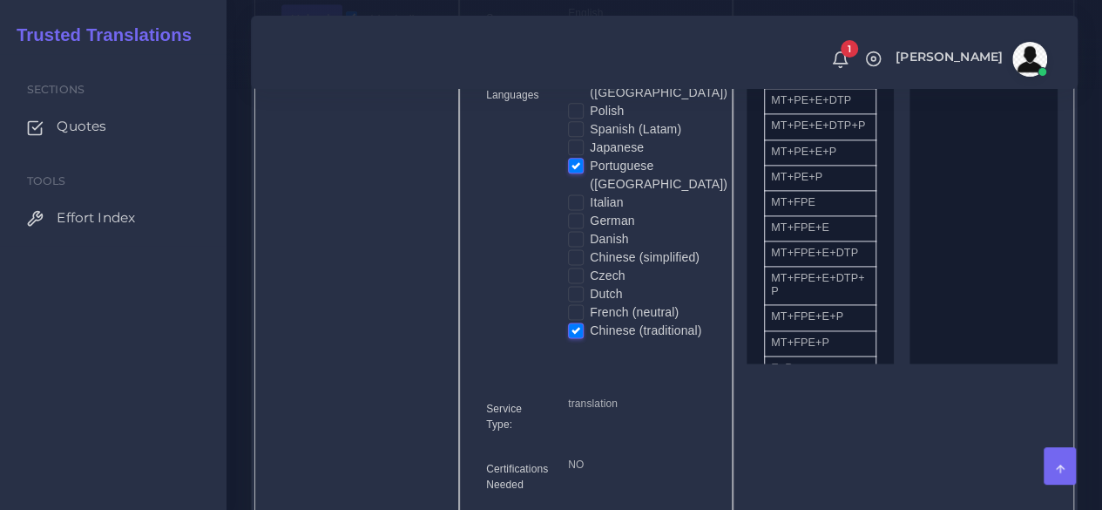
click at [580, 321] on input "Chinese (traditional)" at bounding box center [576, 329] width 16 height 16
checkbox input "false"
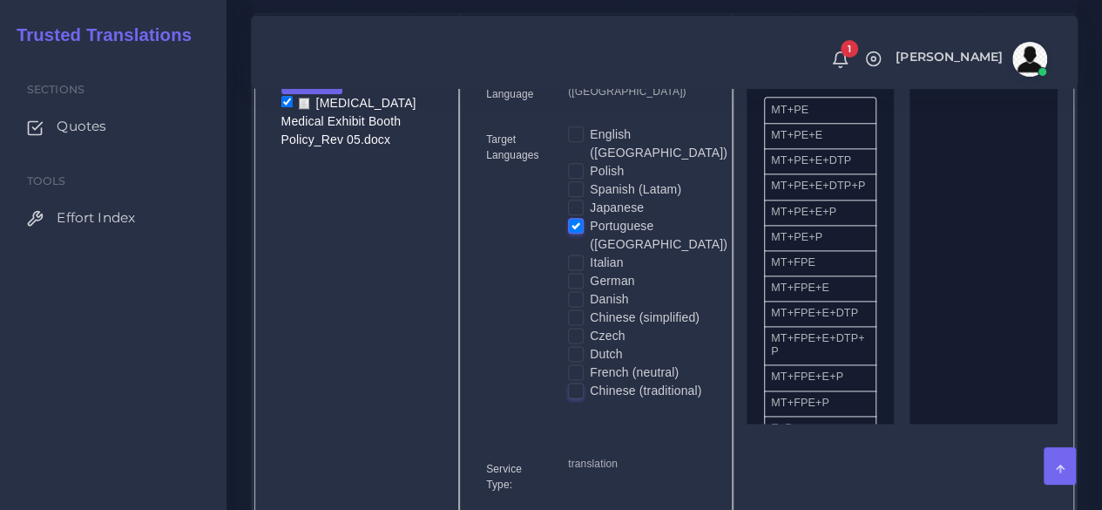
scroll to position [958, 0]
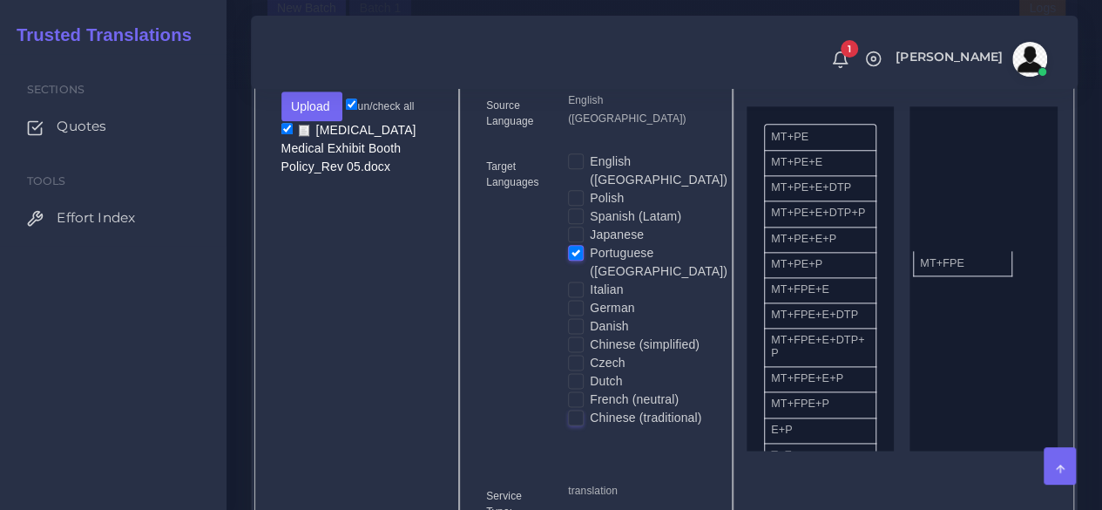
drag, startPoint x: 823, startPoint y: 328, endPoint x: 972, endPoint y: 291, distance: 153.6
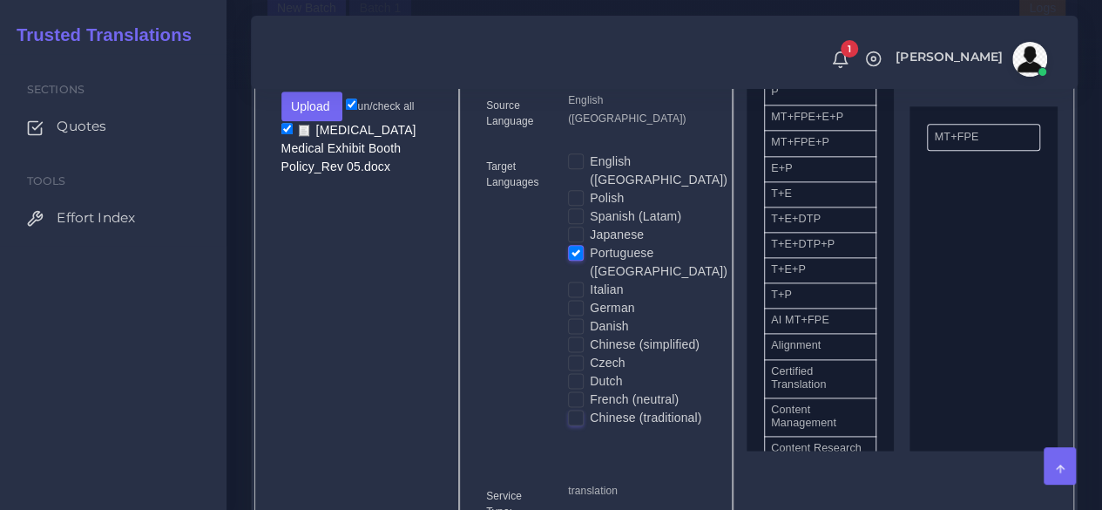
scroll to position [523, 0]
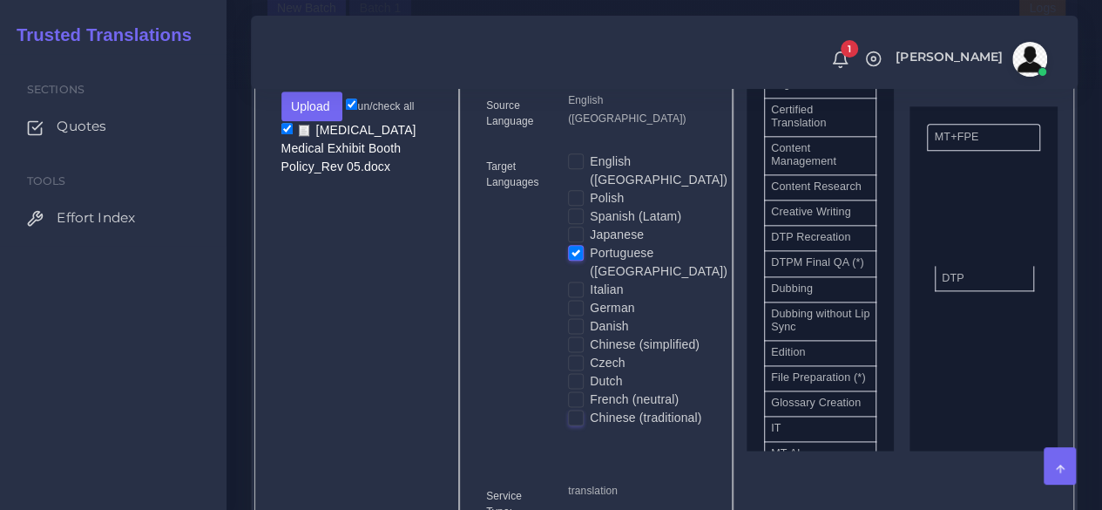
drag, startPoint x: 824, startPoint y: 285, endPoint x: 995, endPoint y: 306, distance: 172.0
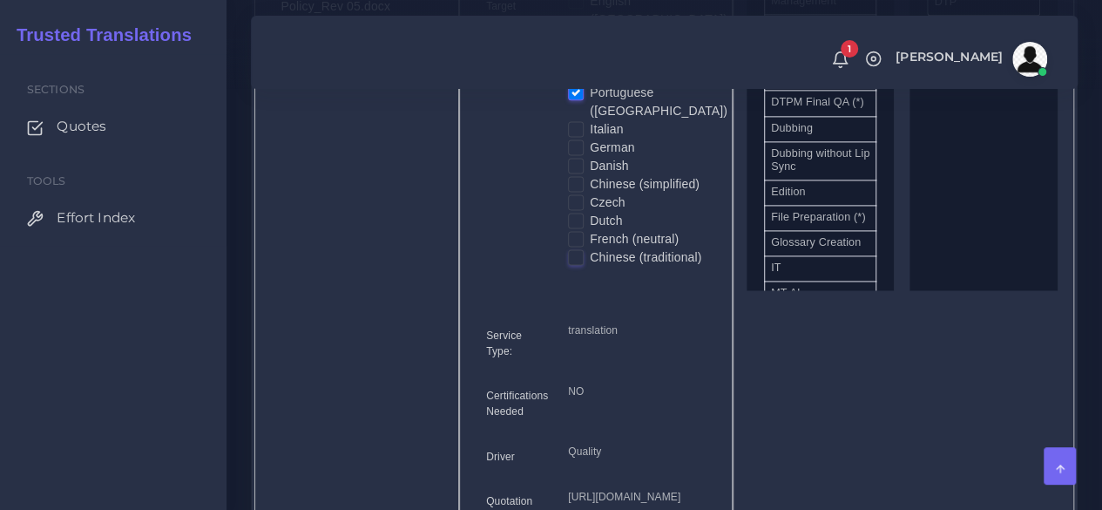
scroll to position [1394, 0]
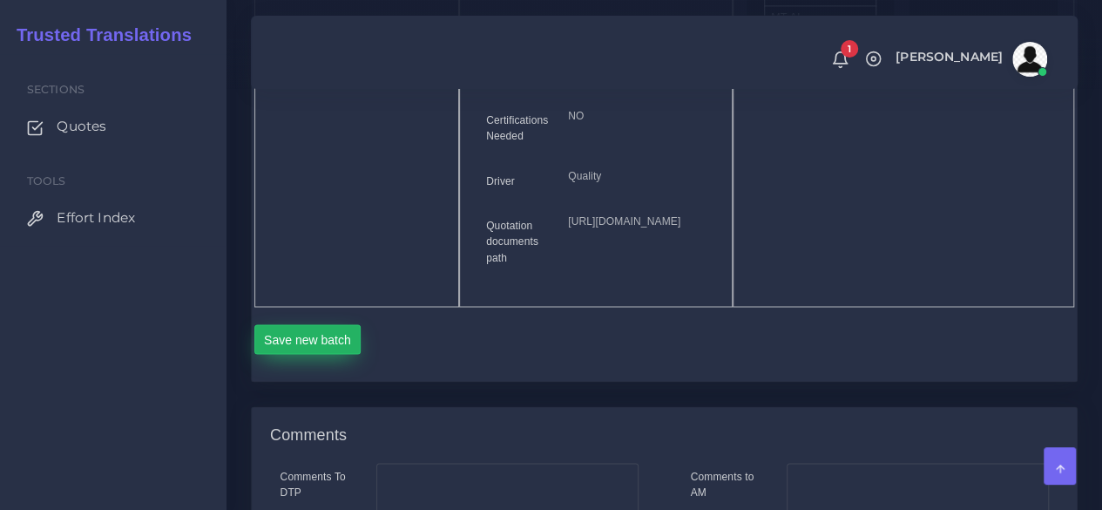
click at [314, 354] on button "Save new batch" at bounding box center [307, 339] width 107 height 30
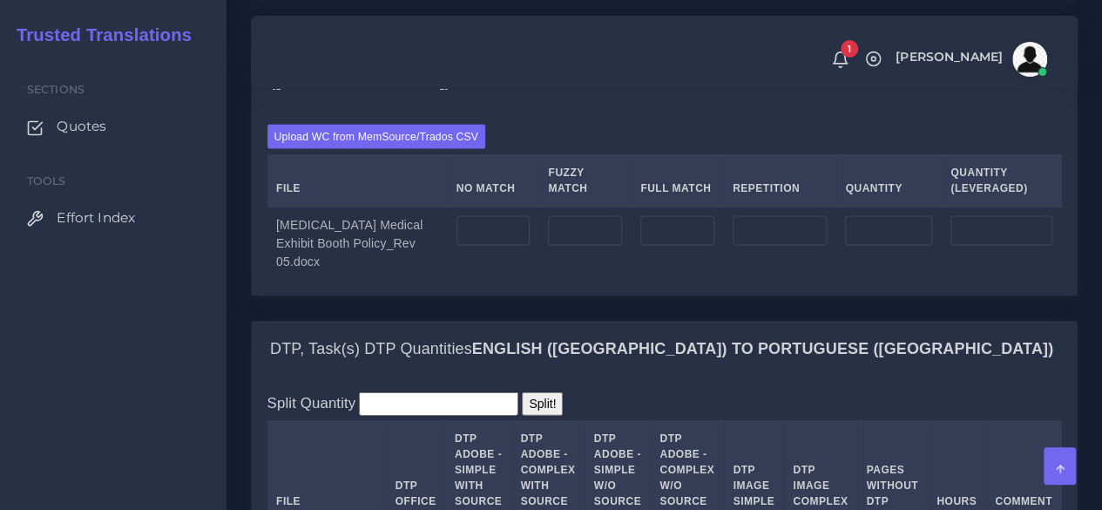
scroll to position [1829, 0]
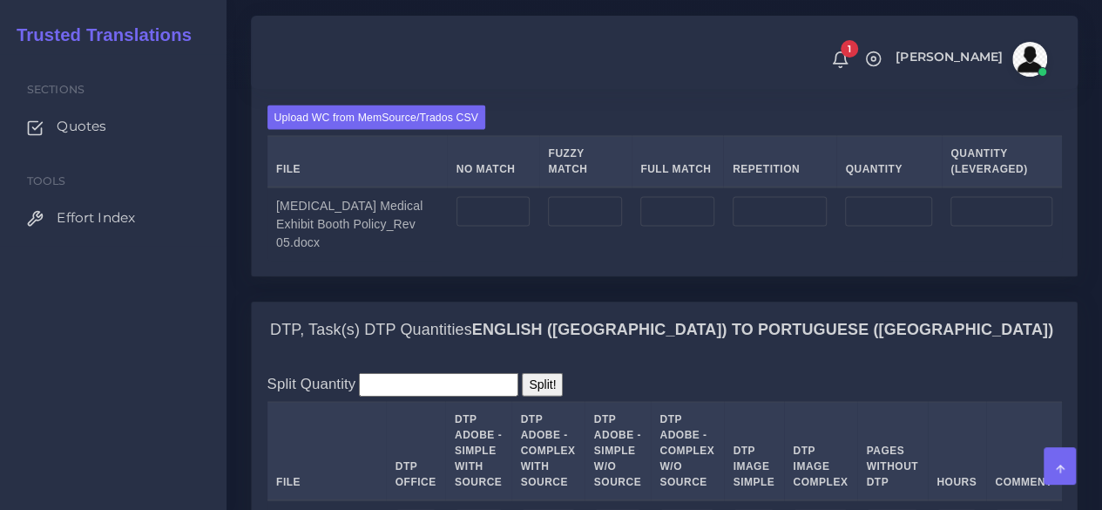
click at [402, 172] on div "Upload WC from MemSource/Trados CSV File No Match Fuzzy Match Full Match Repeti…" at bounding box center [664, 184] width 825 height 186
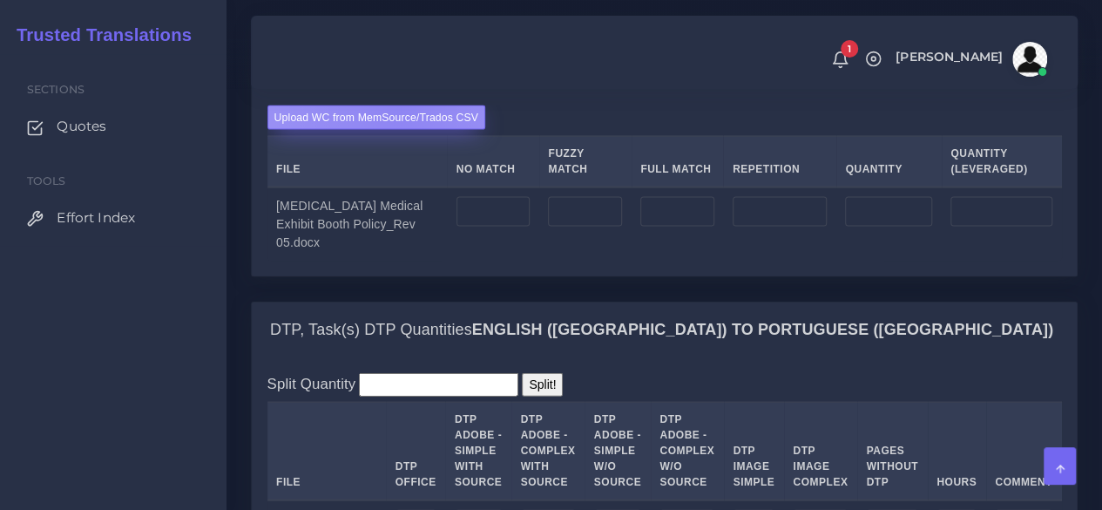
click at [397, 129] on label "Upload WC from MemSource/Trados CSV" at bounding box center [376, 117] width 219 height 24
click at [0, 0] on input "Upload WC from MemSource/Trados CSV" at bounding box center [0, 0] width 0 height 0
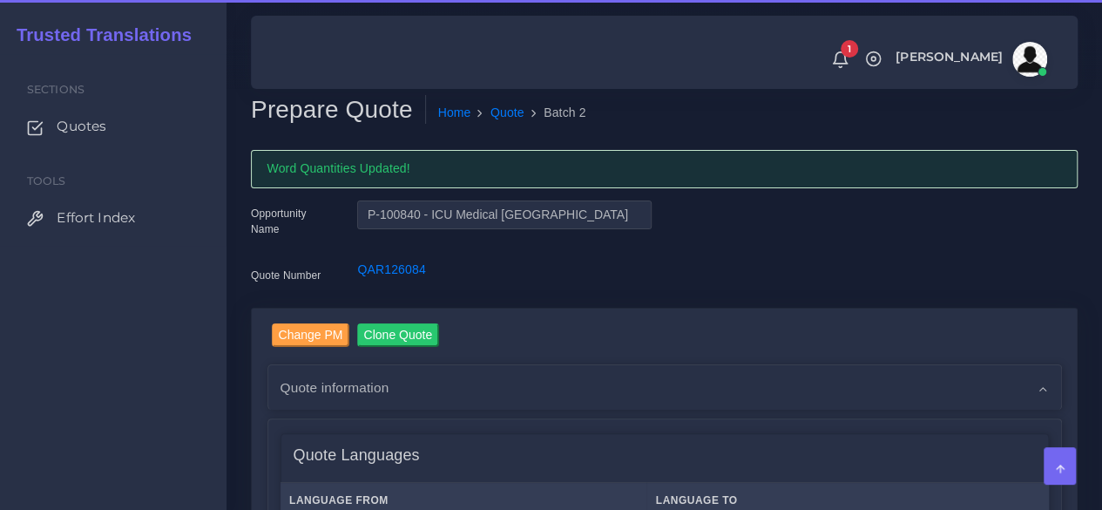
click at [108, 348] on div "Sections Quotes Tools Effort Index" at bounding box center [113, 282] width 226 height 456
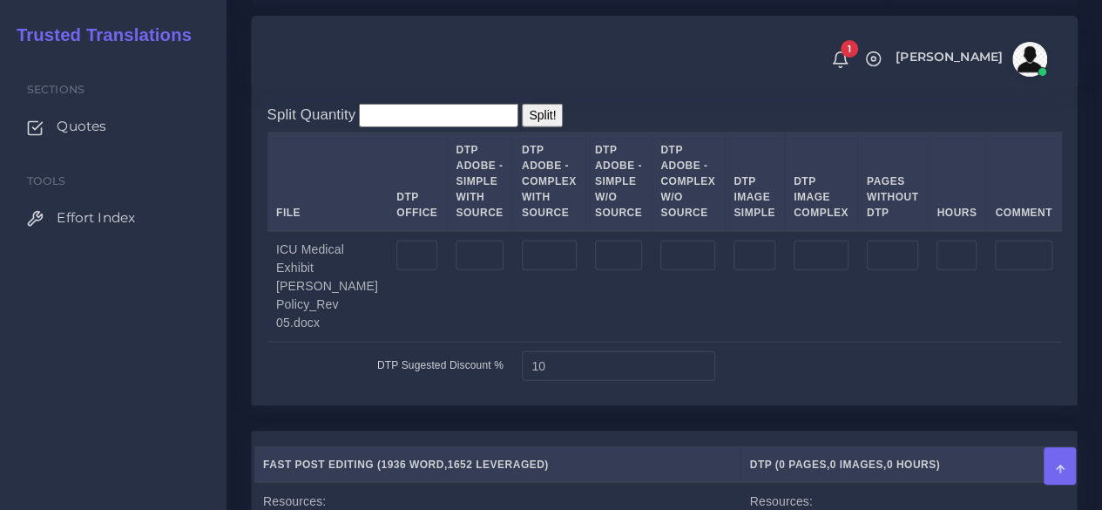
scroll to position [2178, 0]
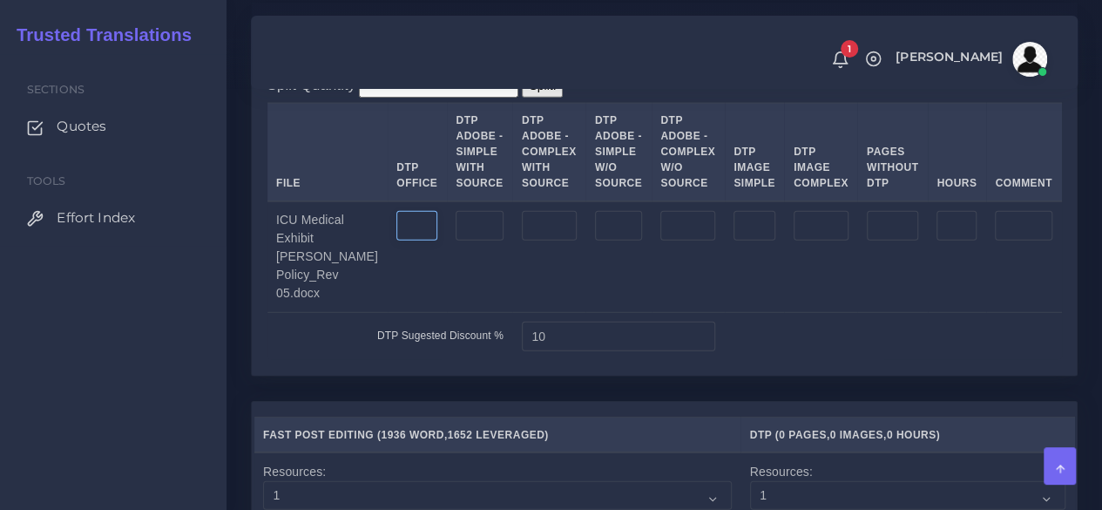
click at [396, 240] on input "number" at bounding box center [416, 226] width 41 height 30
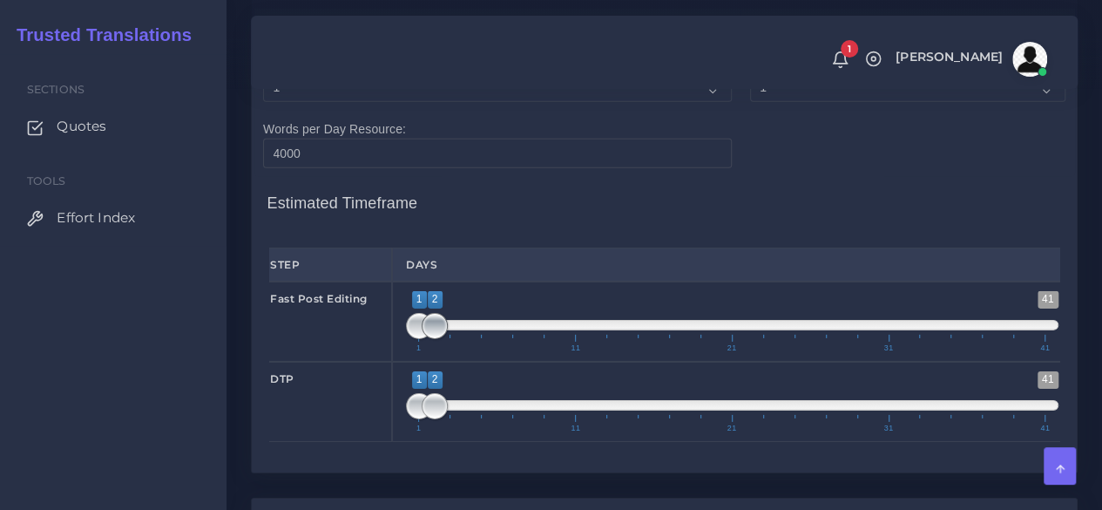
scroll to position [2613, 0]
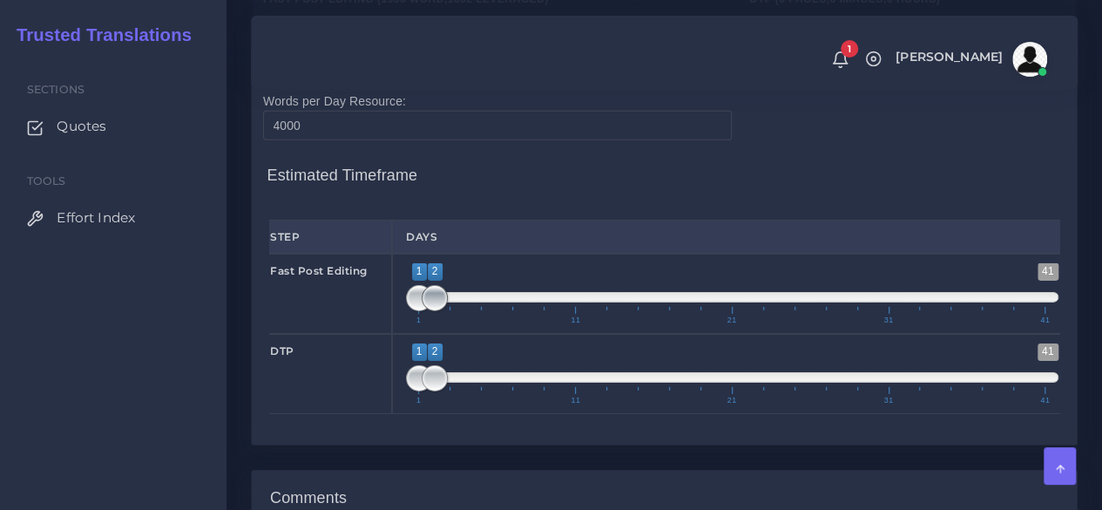
type input "8"
type input "1;1"
drag, startPoint x: 429, startPoint y: 372, endPoint x: 387, endPoint y: 378, distance: 42.3
click at [387, 334] on div "Fast Post Editing 1 41 1 1 1 — 1 1 11 21 31 41 1;1" at bounding box center [664, 293] width 816 height 80
click at [417, 391] on span at bounding box center [419, 378] width 26 height 26
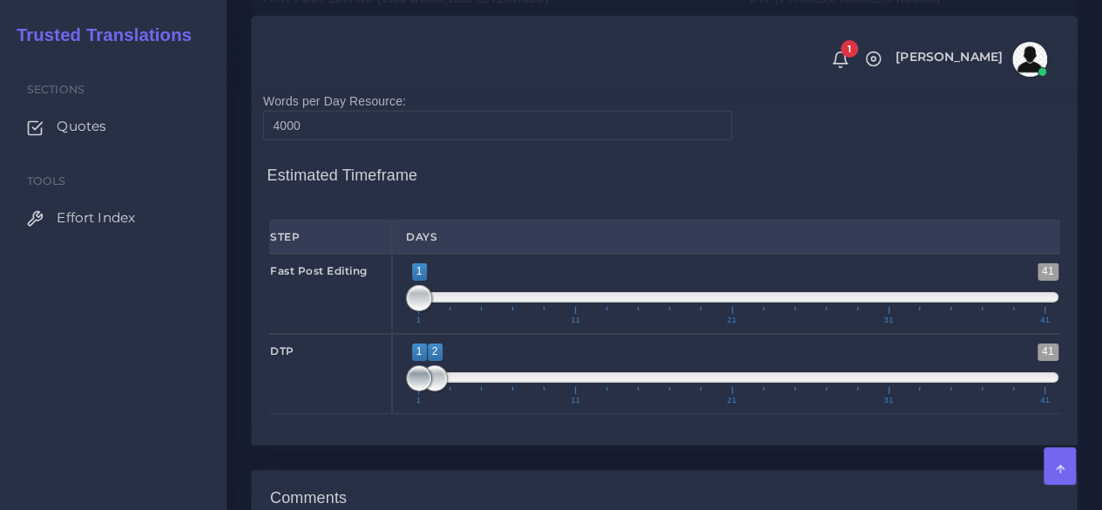
type input "2;2"
drag, startPoint x: 420, startPoint y: 456, endPoint x: 467, endPoint y: 438, distance: 50.2
click at [437, 391] on span at bounding box center [435, 378] width 26 height 26
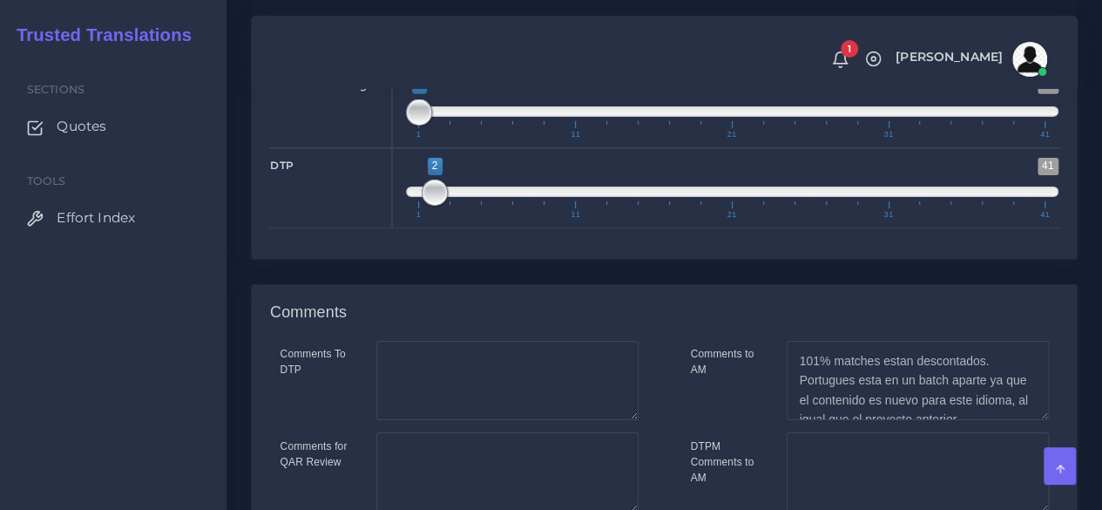
scroll to position [3065, 0]
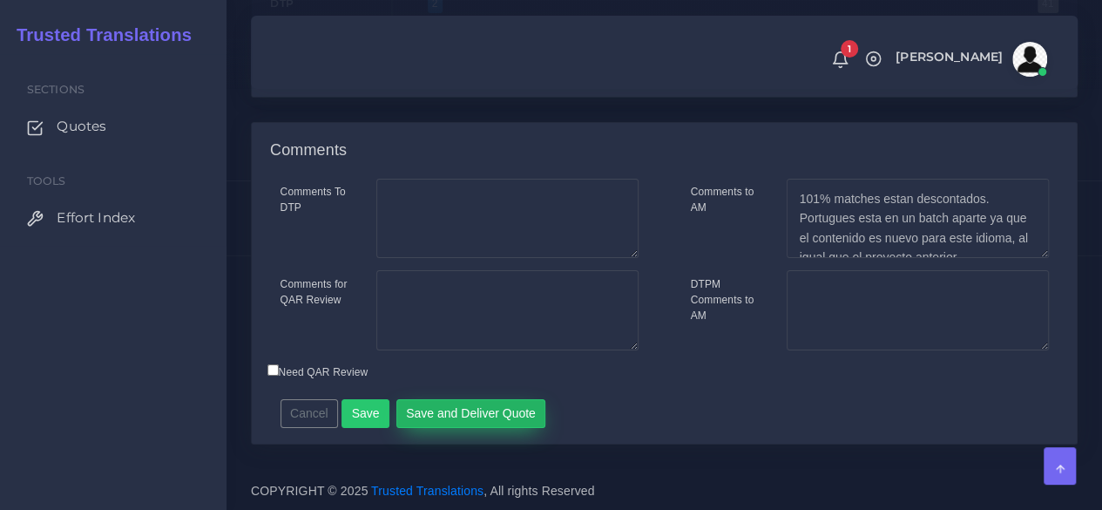
click at [524, 407] on button "Save and Deliver Quote" at bounding box center [471, 414] width 150 height 30
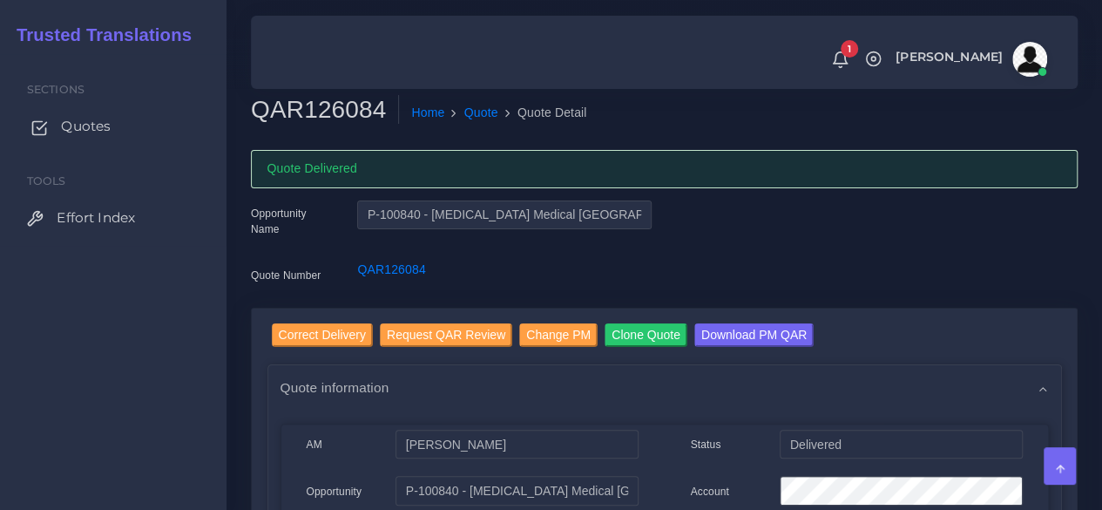
click at [91, 132] on span "Quotes" at bounding box center [86, 126] width 50 height 19
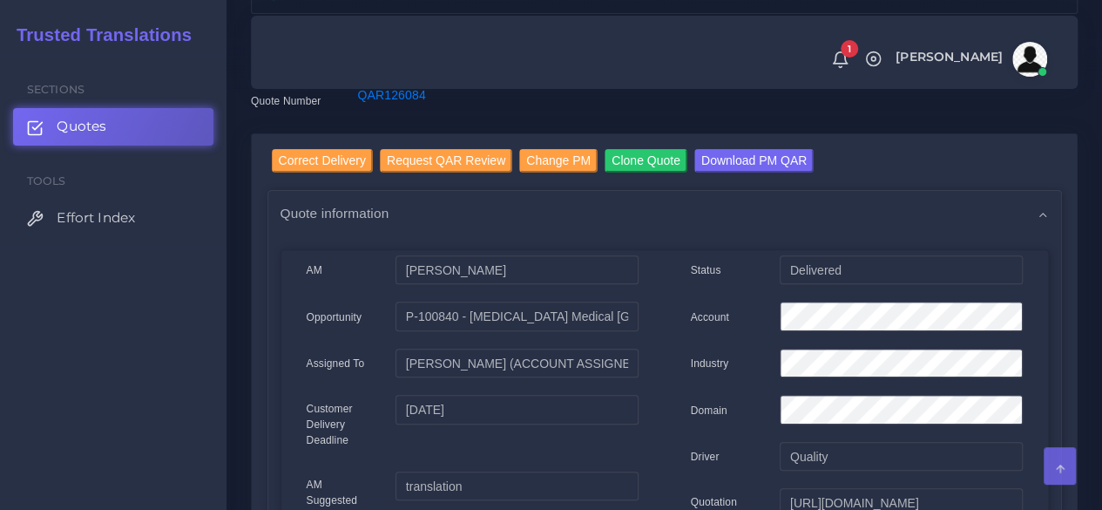
scroll to position [436, 0]
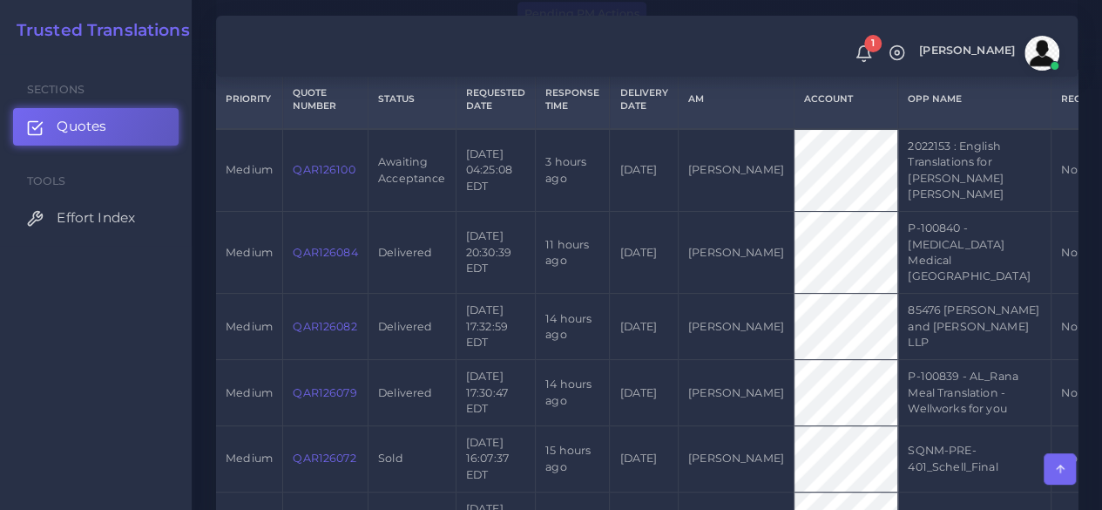
scroll to position [436, 0]
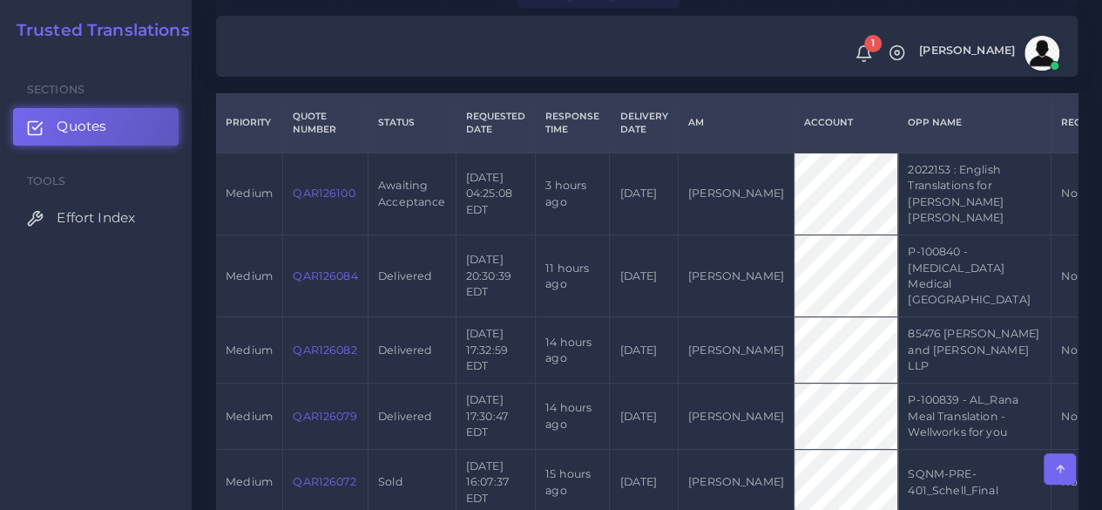
click at [321, 200] on td "QAR126100" at bounding box center [325, 193] width 85 height 83
click at [321, 199] on link "QAR126100" at bounding box center [324, 192] width 62 height 13
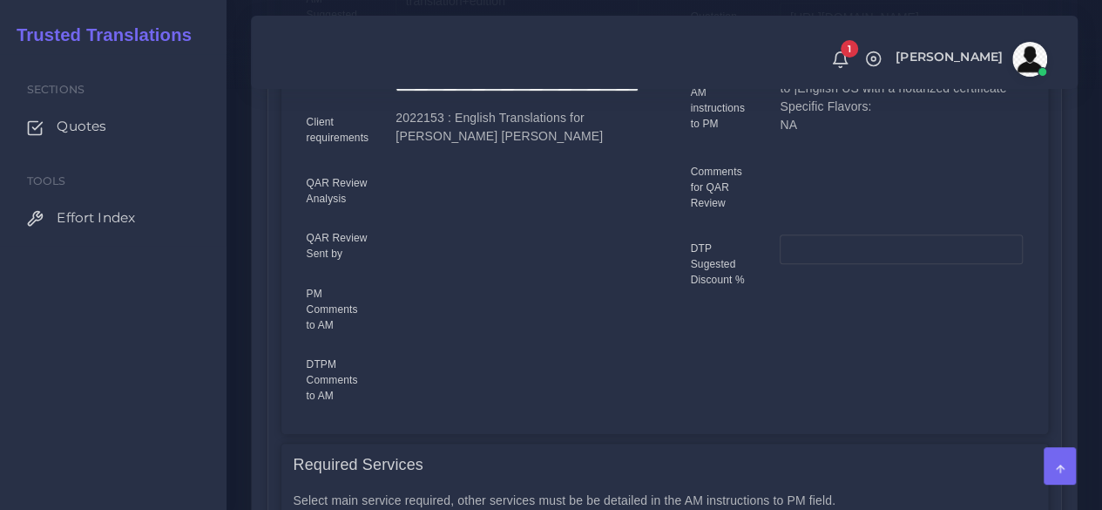
scroll to position [87, 0]
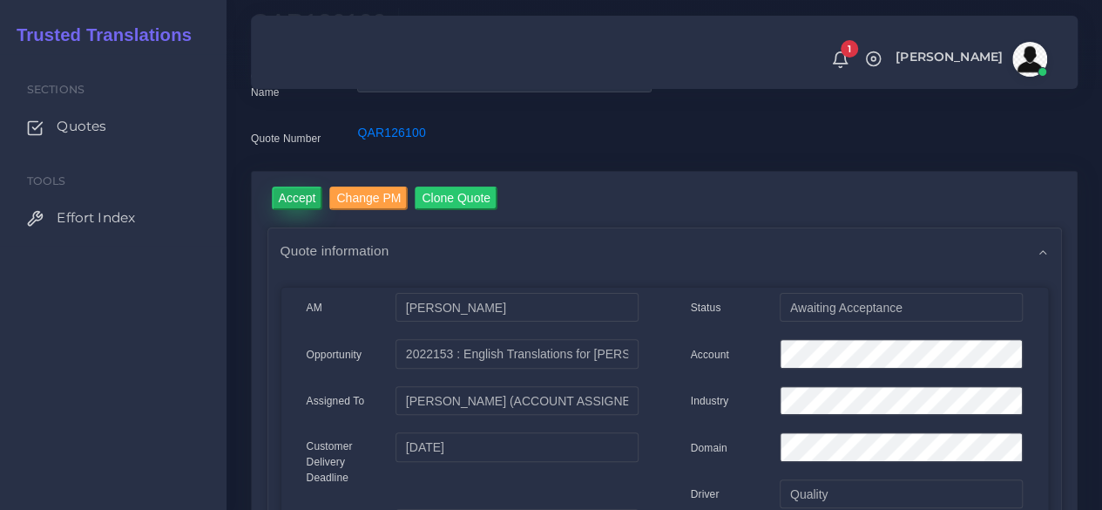
click at [282, 193] on input "Accept" at bounding box center [297, 198] width 51 height 24
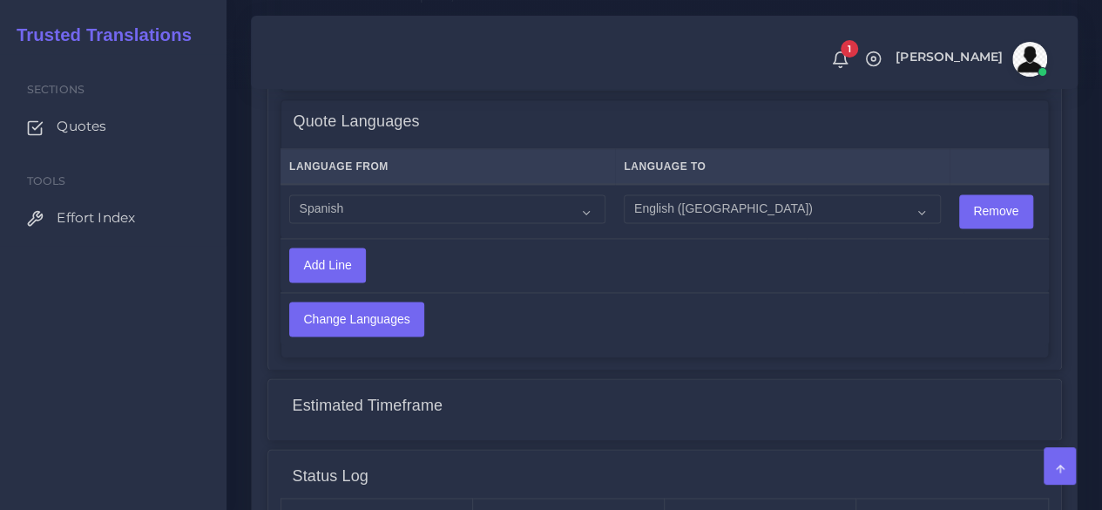
scroll to position [1466, 0]
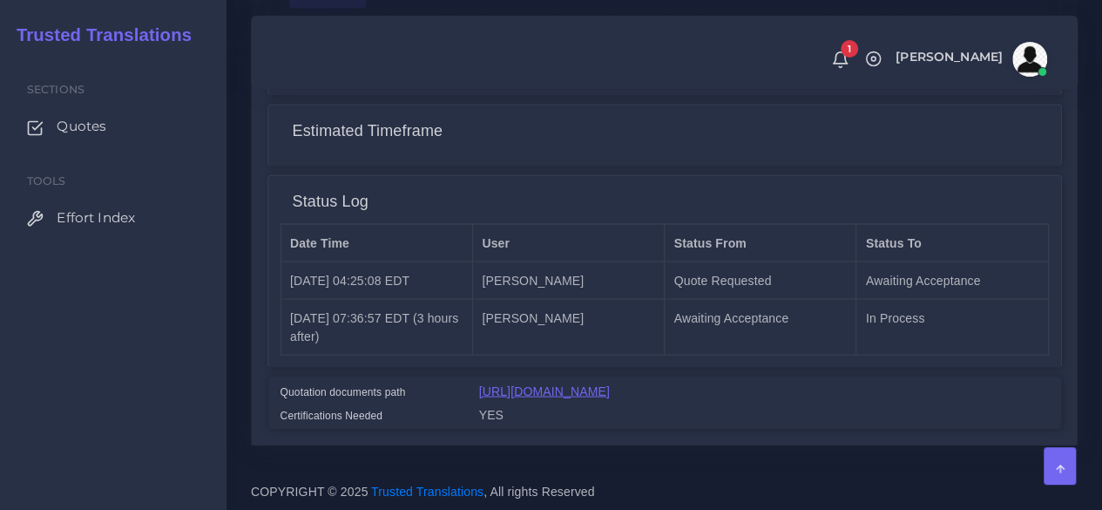
click at [610, 383] on link "[URL][DOMAIN_NAME]" at bounding box center [544, 390] width 131 height 14
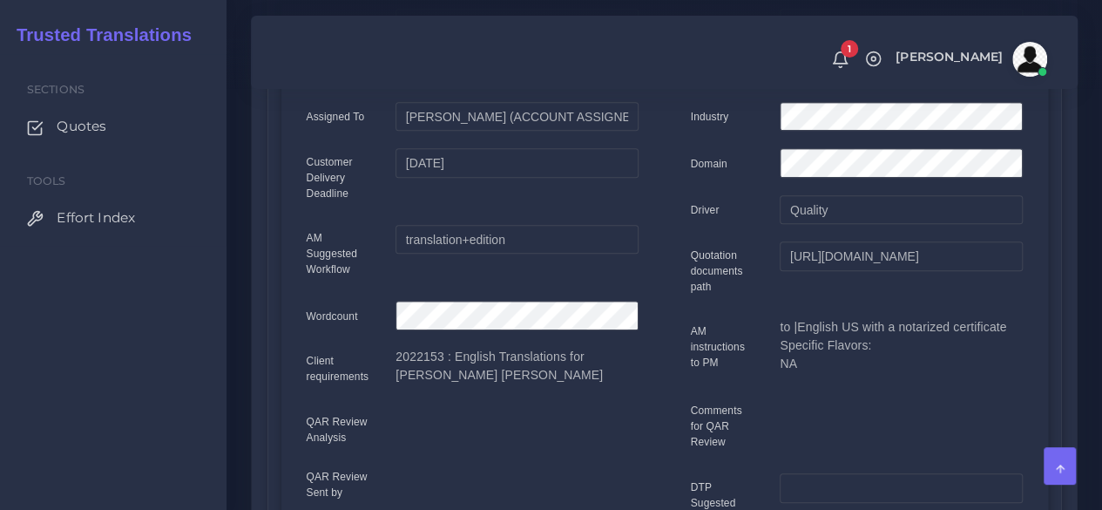
scroll to position [72, 0]
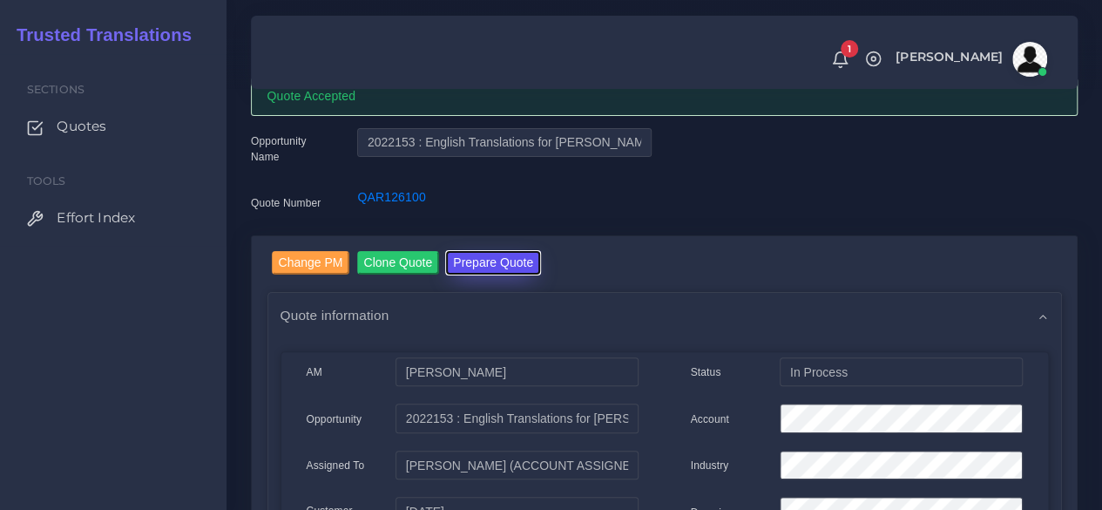
click at [452, 259] on button "Prepare Quote" at bounding box center [493, 263] width 94 height 24
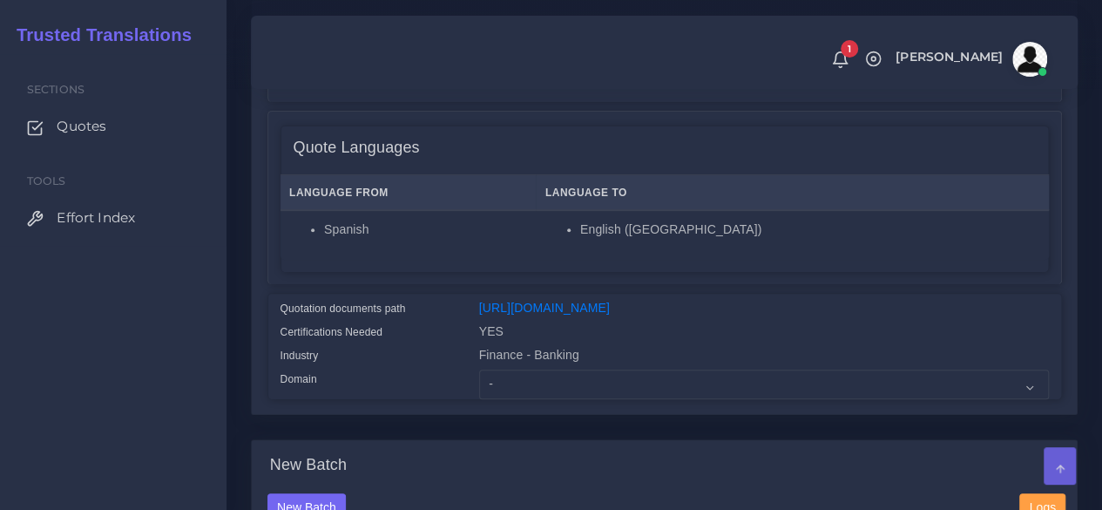
scroll to position [348, 0]
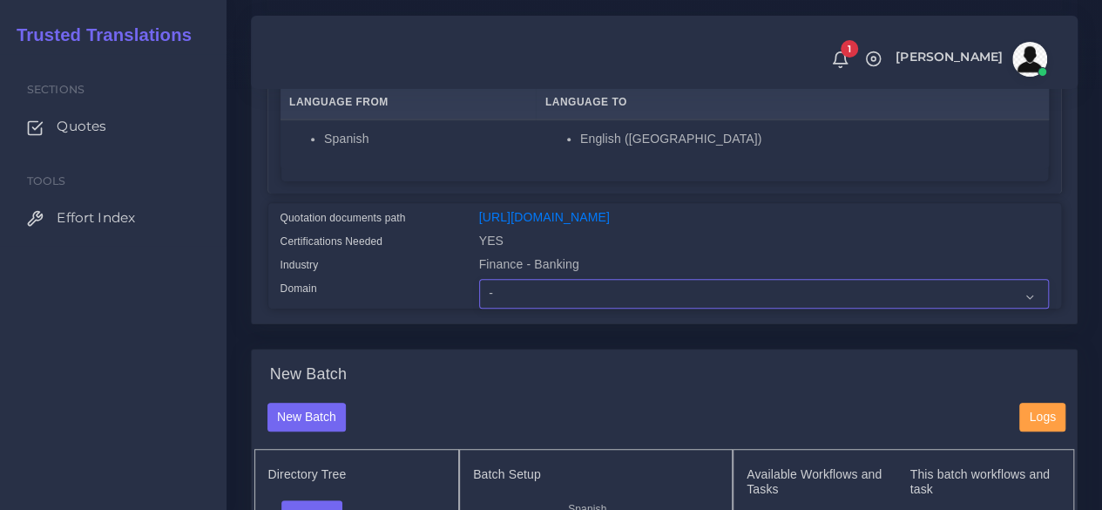
click at [516, 308] on select "- Advertising and Media Agriculture, Forestry and Fishing Architecture, Buildin…" at bounding box center [764, 294] width 570 height 30
select select "Personal Documentation"
click at [479, 308] on select "- Advertising and Media Agriculture, Forestry and Fishing Architecture, Buildin…" at bounding box center [764, 294] width 570 height 30
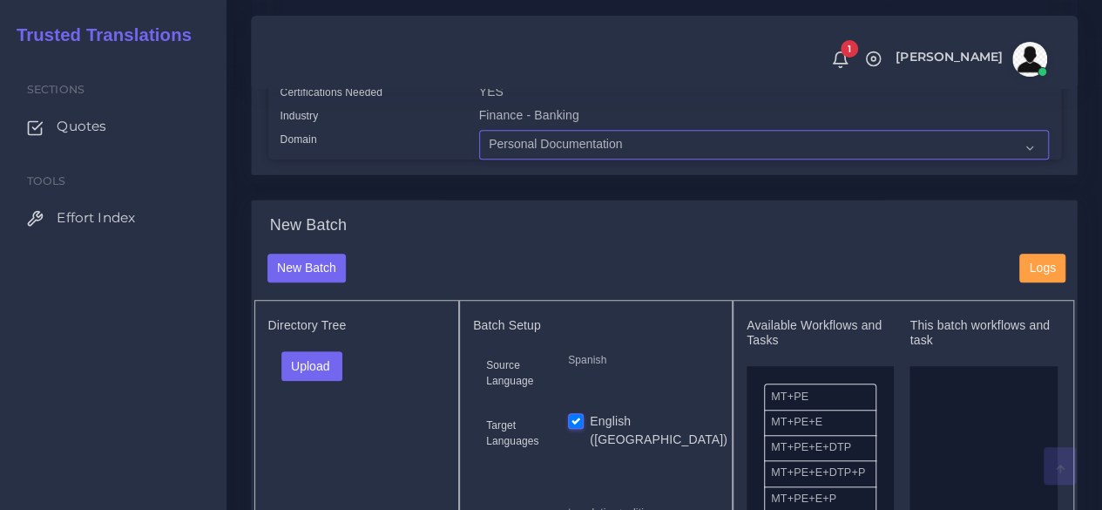
scroll to position [697, 0]
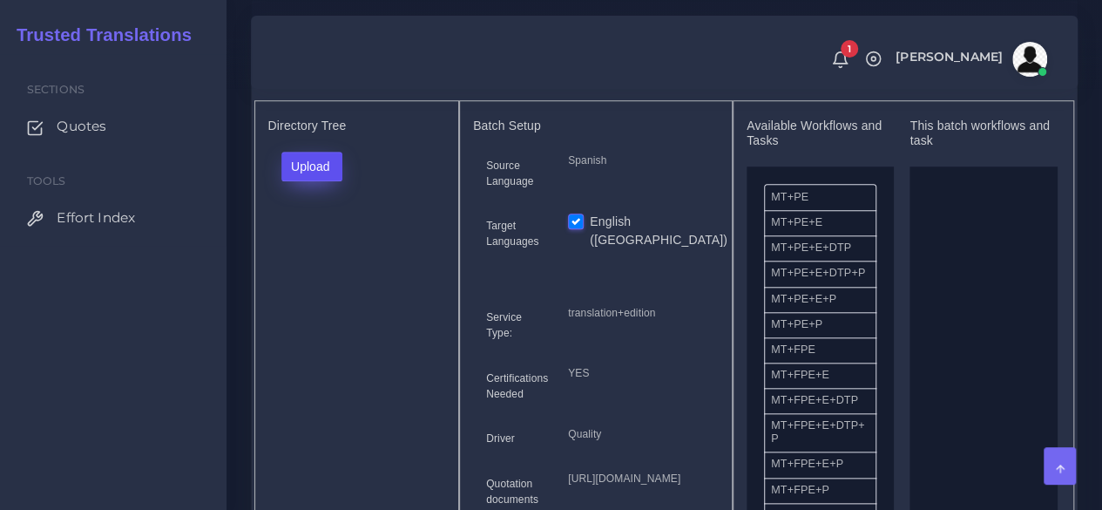
click at [324, 181] on button "Upload" at bounding box center [312, 167] width 62 height 30
click at [321, 243] on label "Files" at bounding box center [342, 232] width 120 height 22
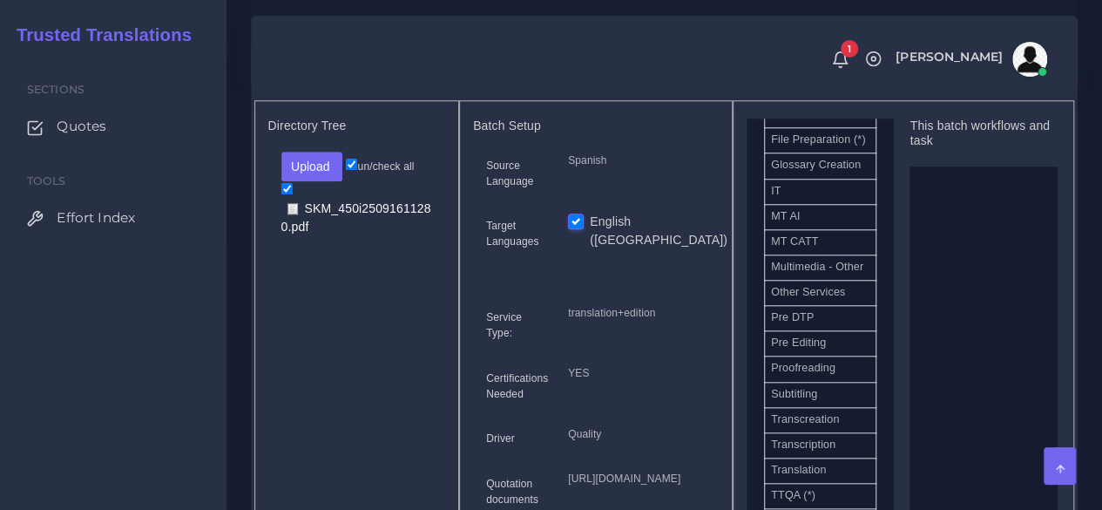
scroll to position [958, 0]
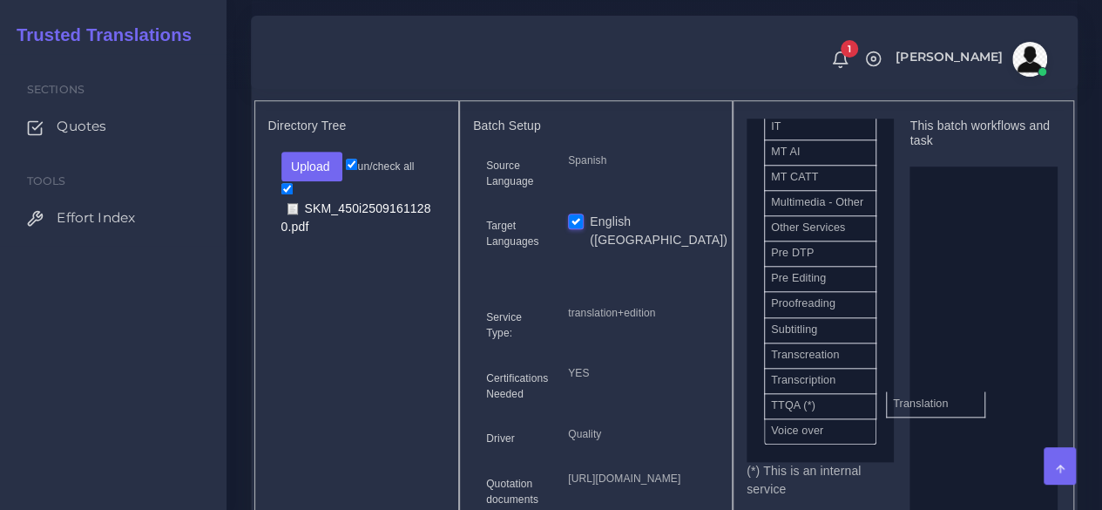
drag, startPoint x: 827, startPoint y: 482, endPoint x: 988, endPoint y: 409, distance: 176.6
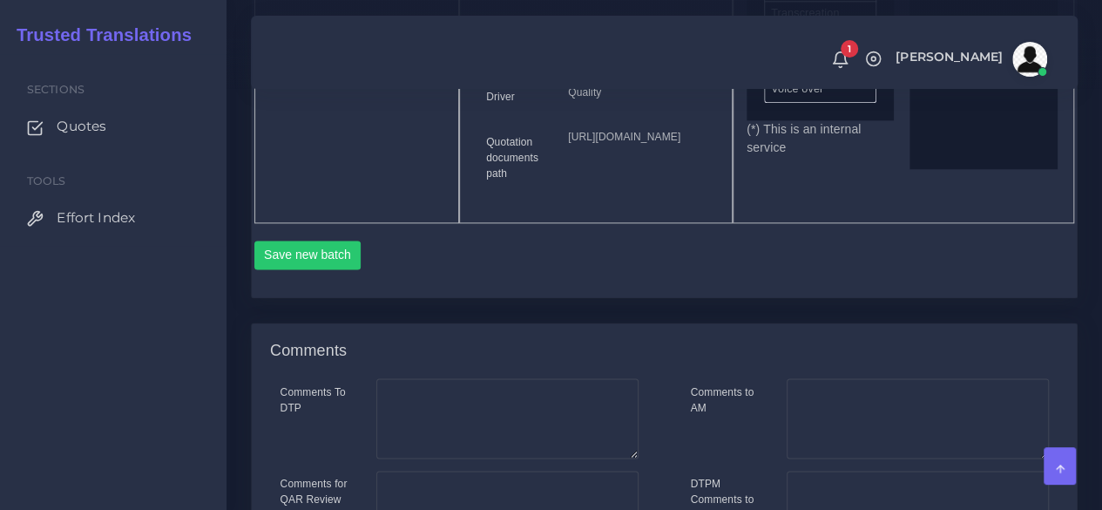
scroll to position [1045, 0]
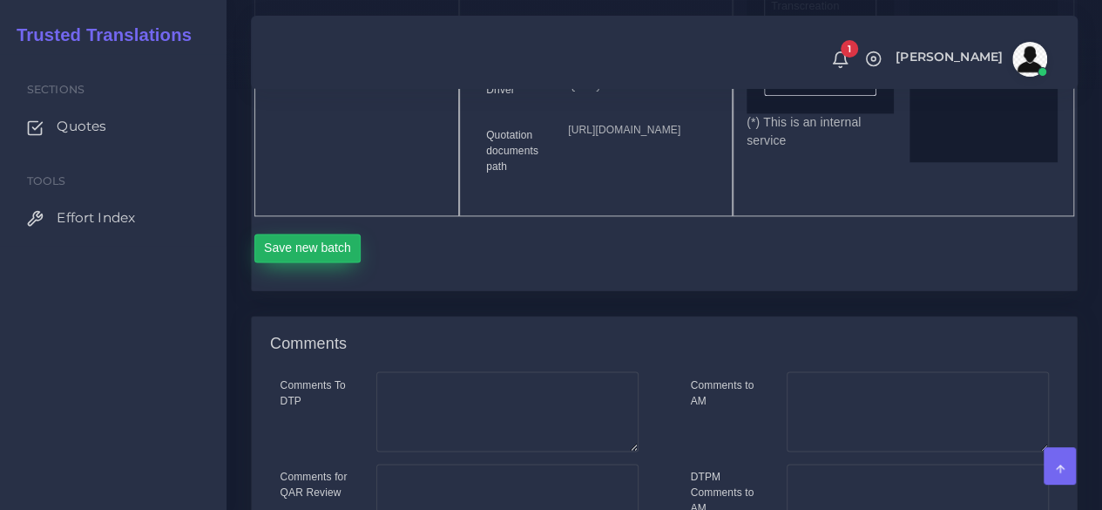
click at [327, 263] on button "Save new batch" at bounding box center [307, 248] width 107 height 30
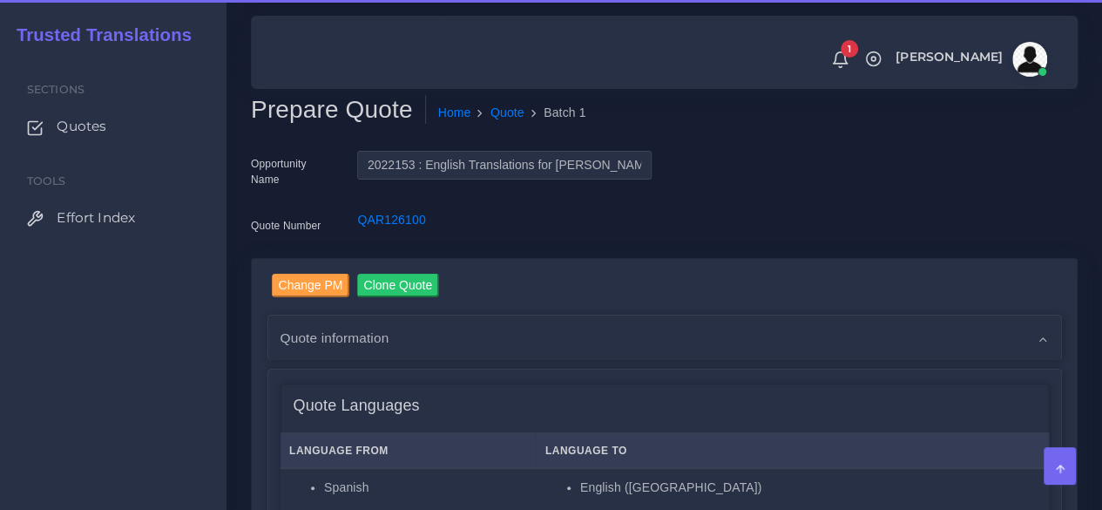
drag, startPoint x: 212, startPoint y: 355, endPoint x: 240, endPoint y: 355, distance: 27.9
click at [212, 355] on div "Sections Quotes Tools Effort Index" at bounding box center [113, 282] width 226 height 456
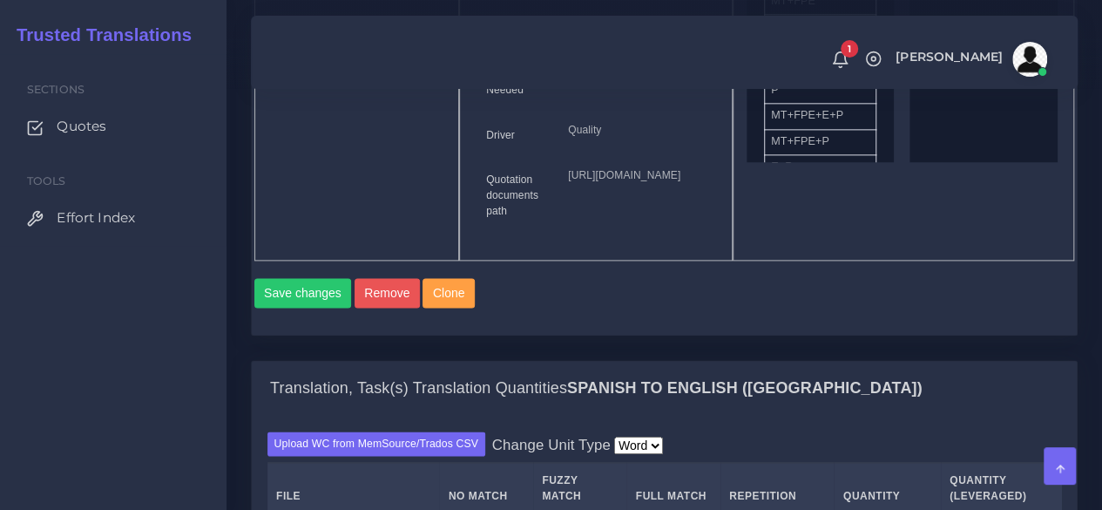
scroll to position [1481, 0]
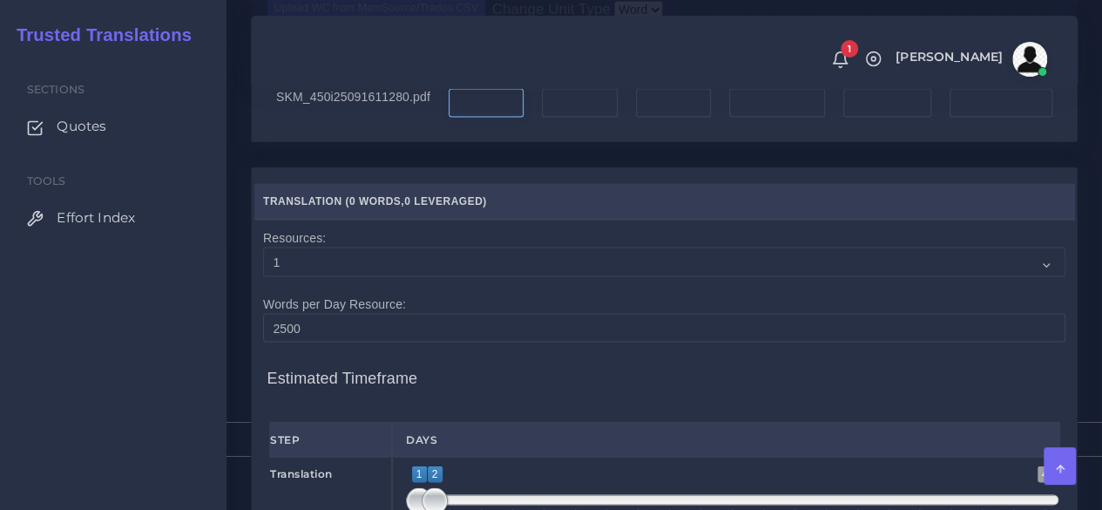
click at [469, 118] on input "number" at bounding box center [486, 103] width 75 height 30
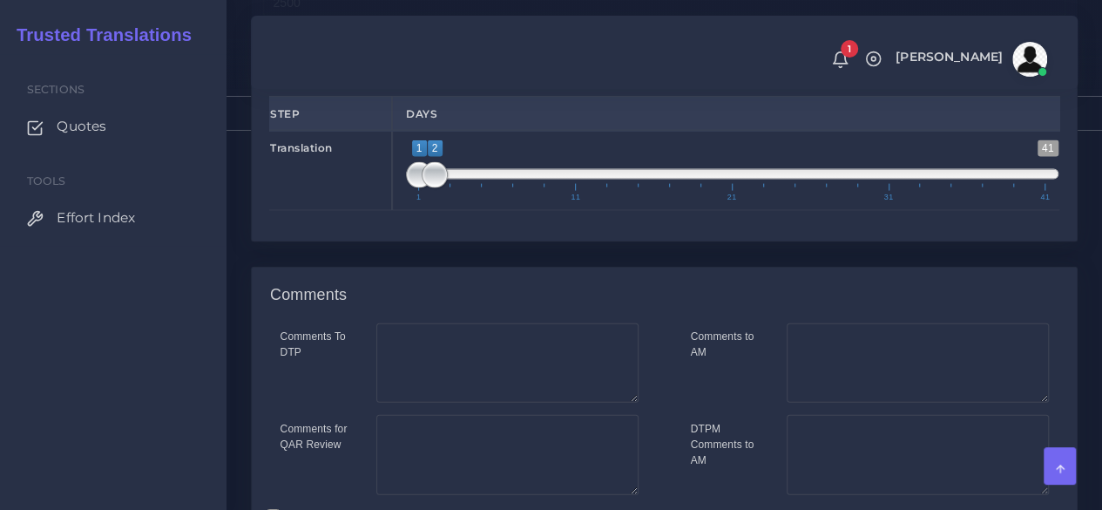
scroll to position [1916, 0]
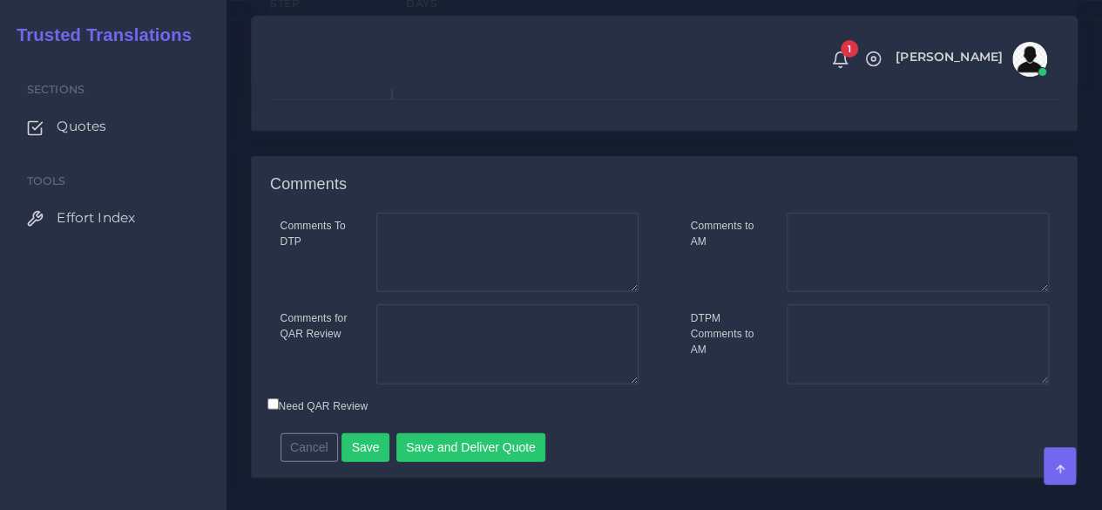
type input "100"
type input "1;1"
drag, startPoint x: 426, startPoint y: 191, endPoint x: 367, endPoint y: 193, distance: 59.3
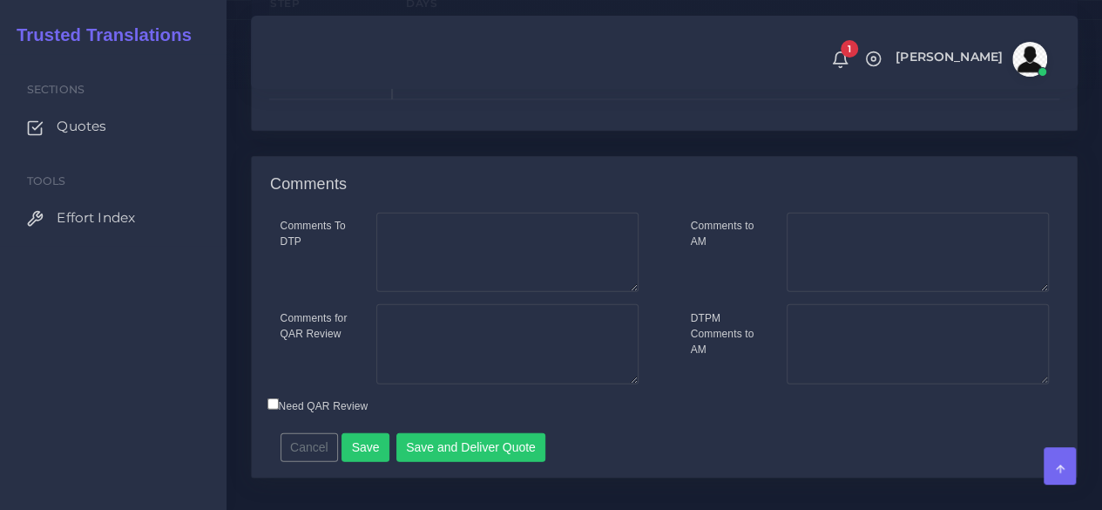
click at [367, 100] on div "Translation 1 41 1 2 1 — 2 1 11 21 31 41 1;1" at bounding box center [664, 60] width 816 height 80
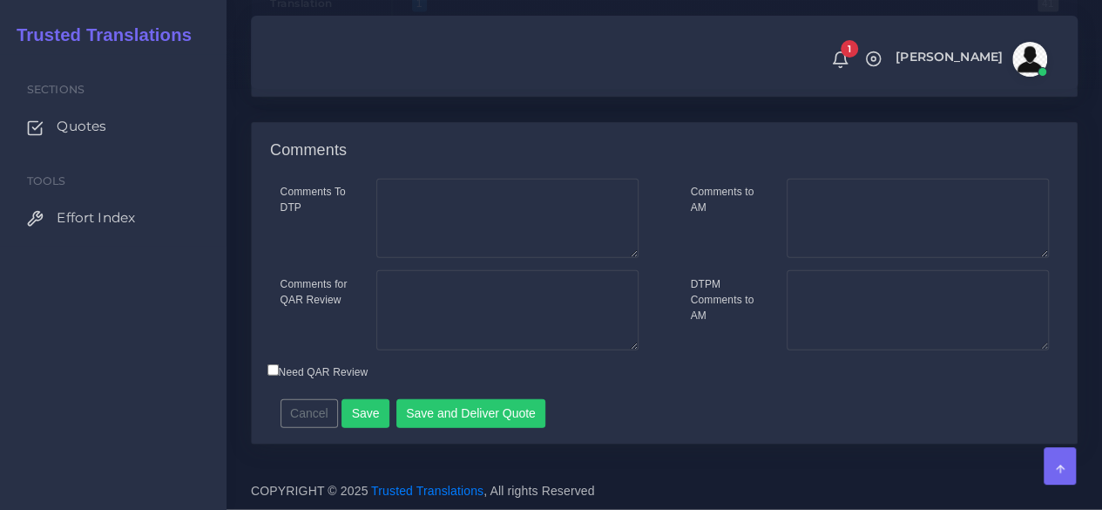
scroll to position [2066, 0]
click at [444, 403] on button "Save and Deliver Quote" at bounding box center [471, 414] width 150 height 30
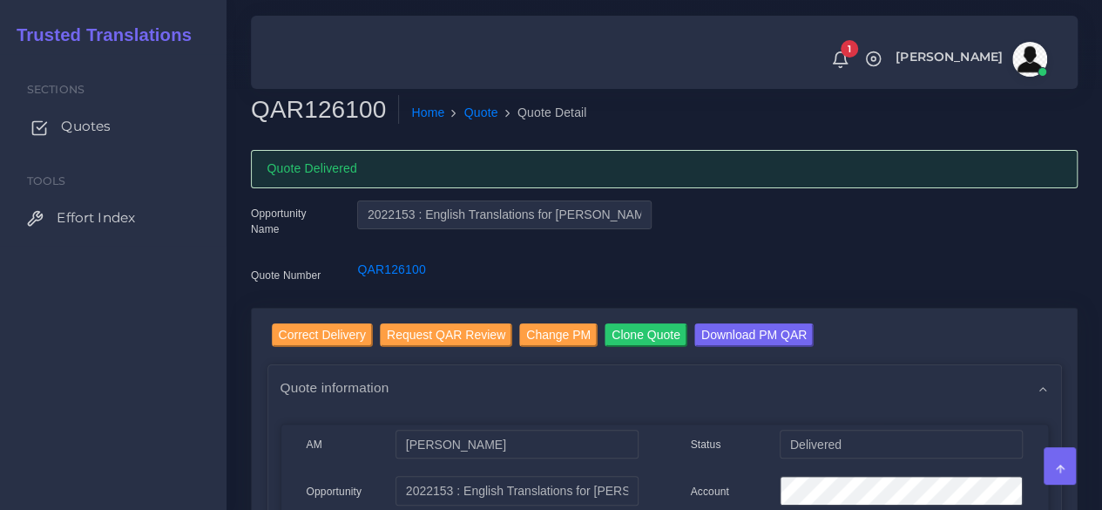
click at [110, 118] on span "Quotes" at bounding box center [86, 126] width 50 height 19
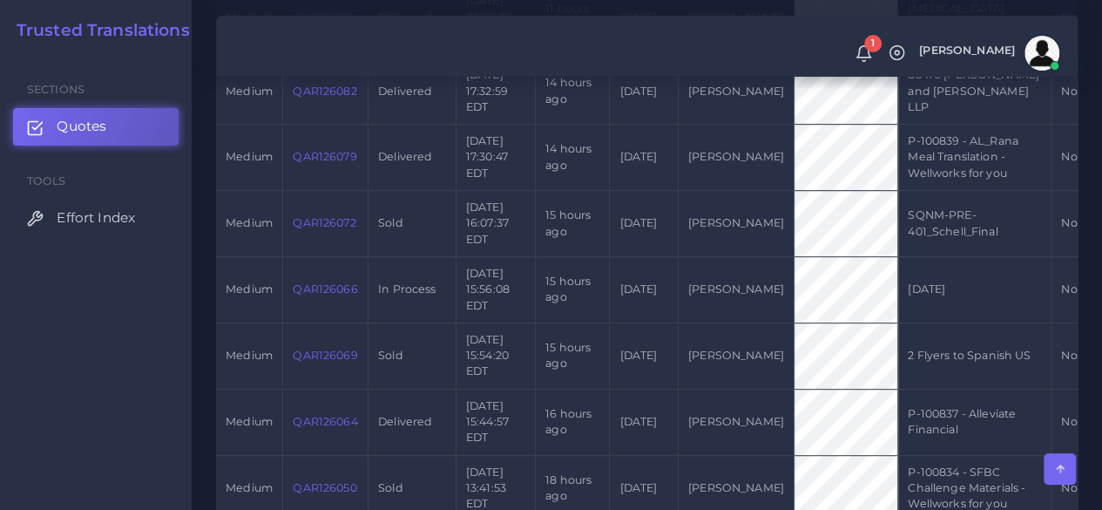
scroll to position [784, 0]
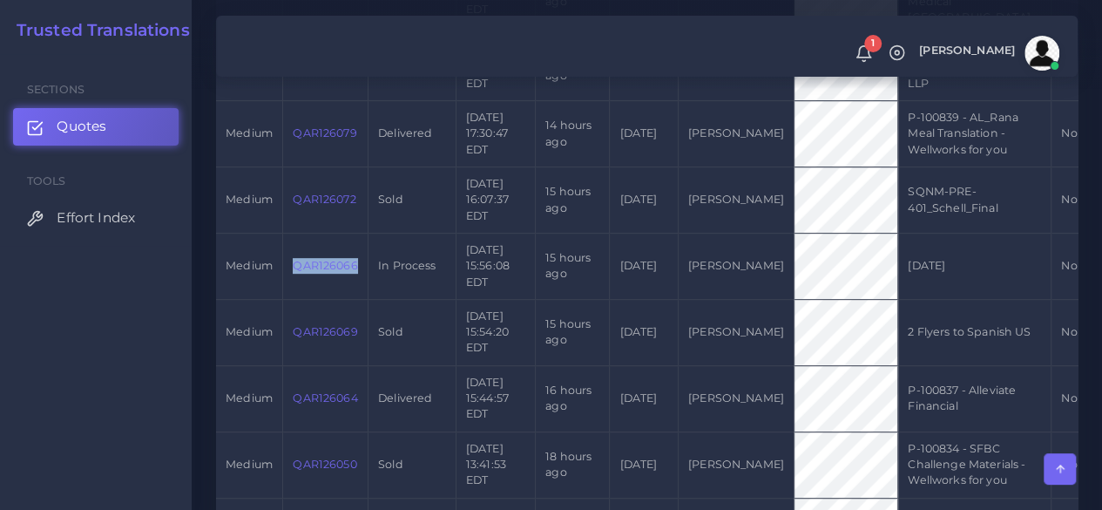
drag, startPoint x: 362, startPoint y: 338, endPoint x: 295, endPoint y: 344, distance: 66.5
click at [295, 299] on td "QAR126066" at bounding box center [325, 266] width 85 height 66
copy link "QAR126066"
click at [143, 135] on link "Quotes" at bounding box center [96, 126] width 166 height 37
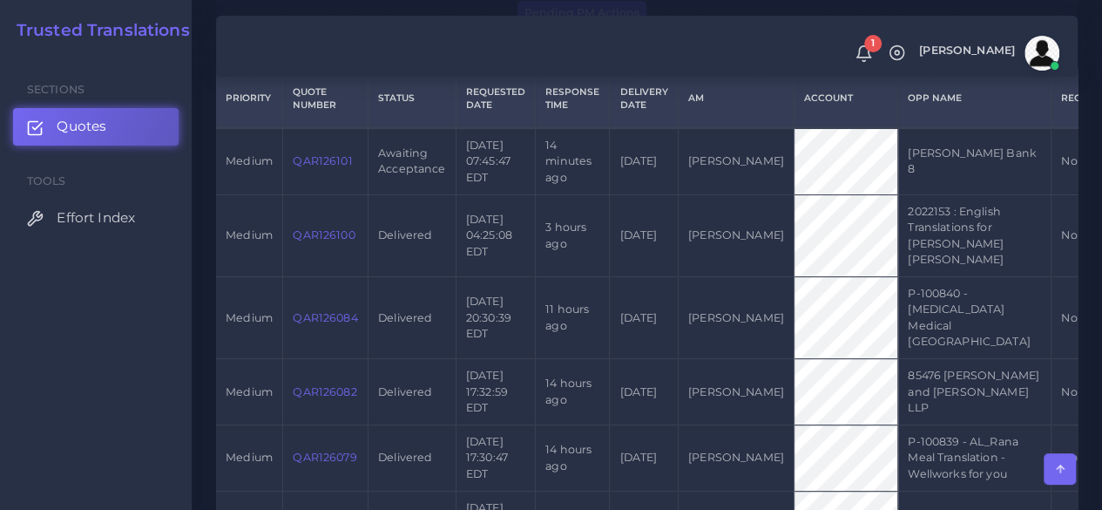
scroll to position [436, 0]
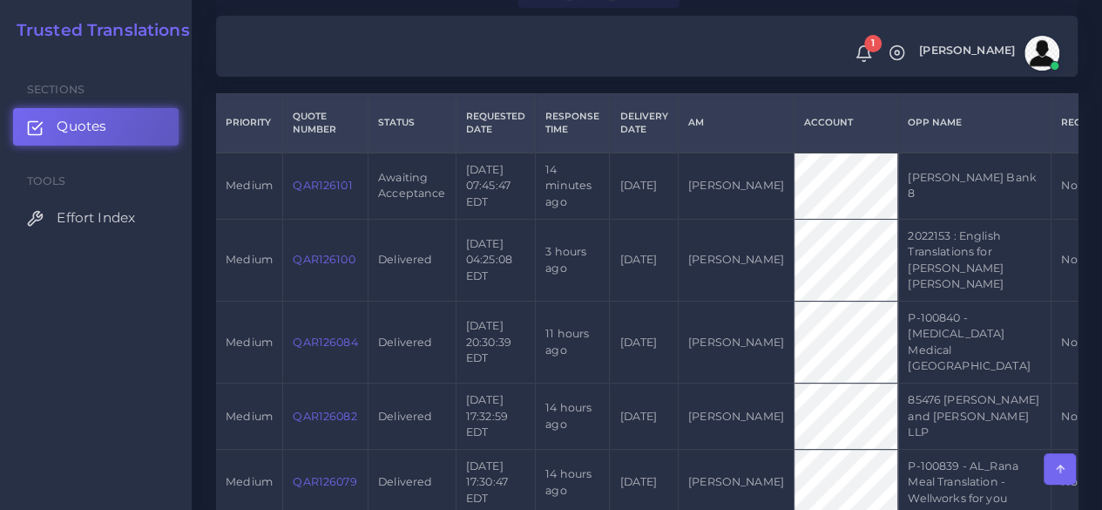
click at [322, 192] on link "QAR126101" at bounding box center [322, 185] width 59 height 13
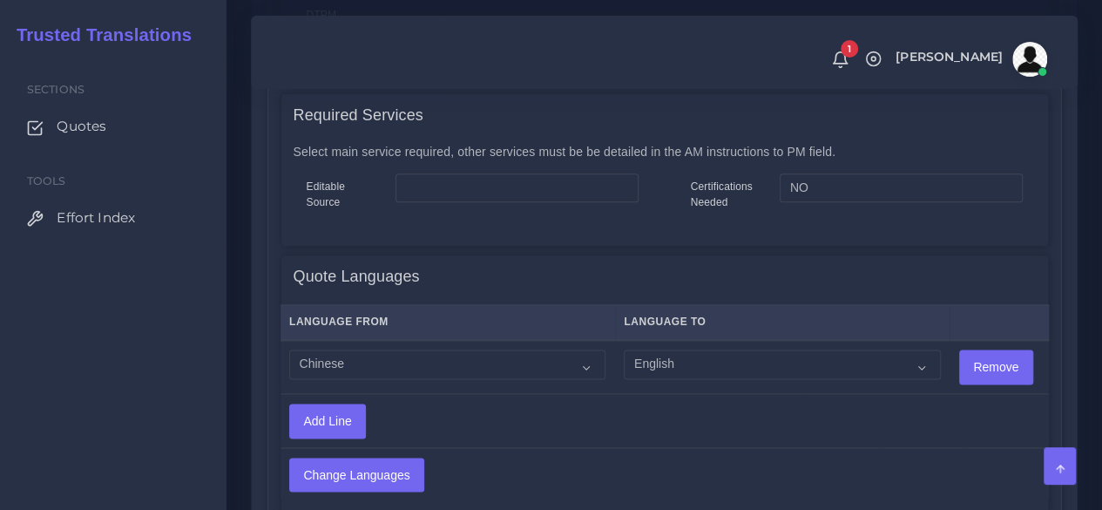
scroll to position [1132, 0]
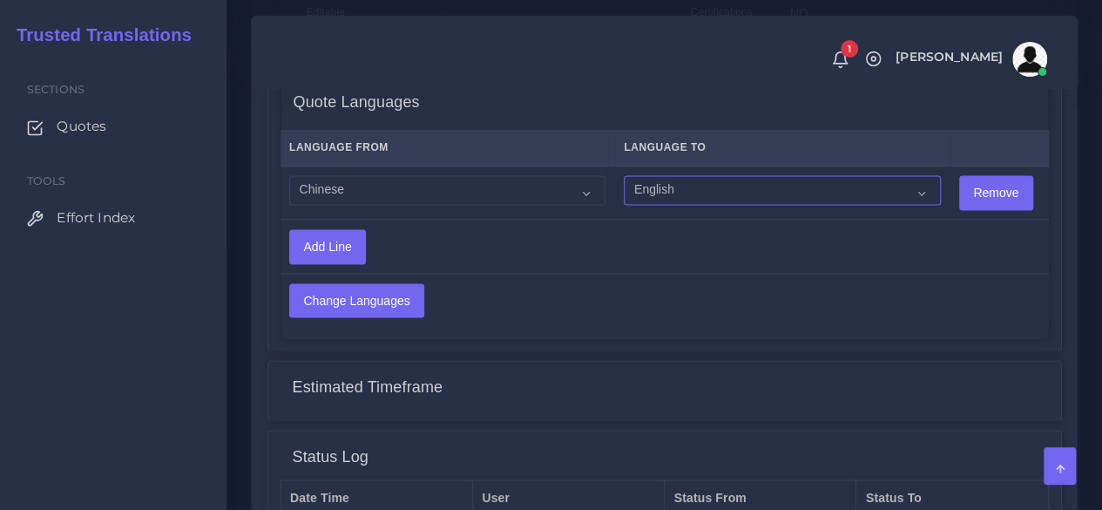
click at [643, 195] on select "Acoli Afar Afrikaans Akan Akateko Albanian American Sign Language (ASL) Amharic…" at bounding box center [782, 190] width 316 height 30
select select "14001"
click at [624, 176] on select "Acoli Afar Afrikaans Akan Akateko Albanian American Sign Language (ASL) Amharic…" at bounding box center [782, 190] width 316 height 30
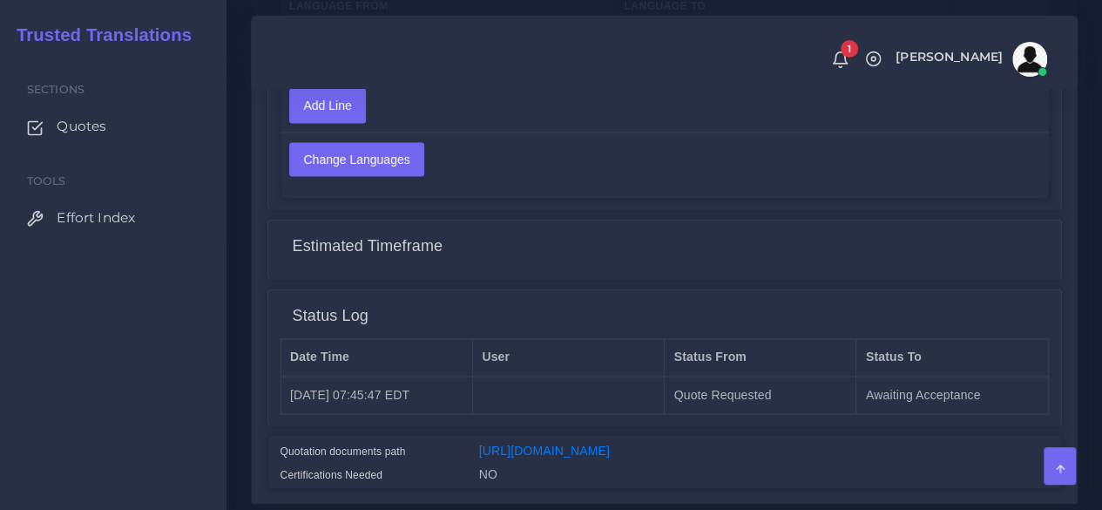
scroll to position [1361, 0]
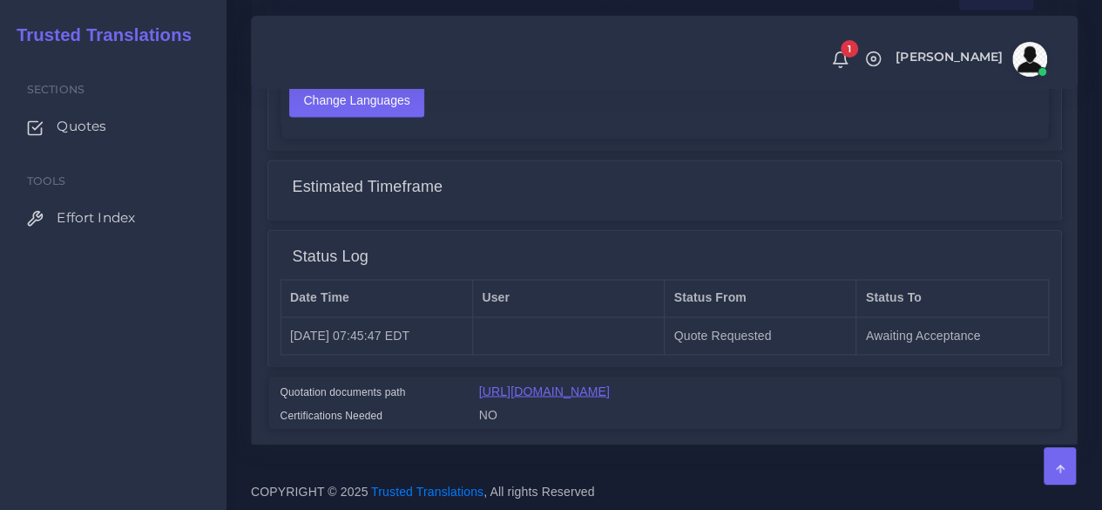
click at [523, 383] on link "[URL][DOMAIN_NAME]" at bounding box center [544, 390] width 131 height 14
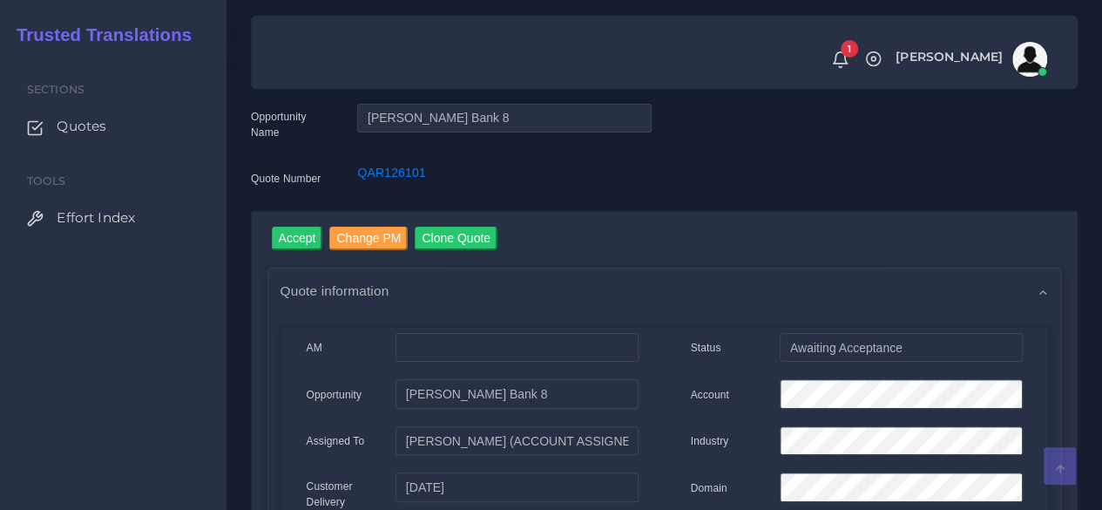
scroll to position [0, 0]
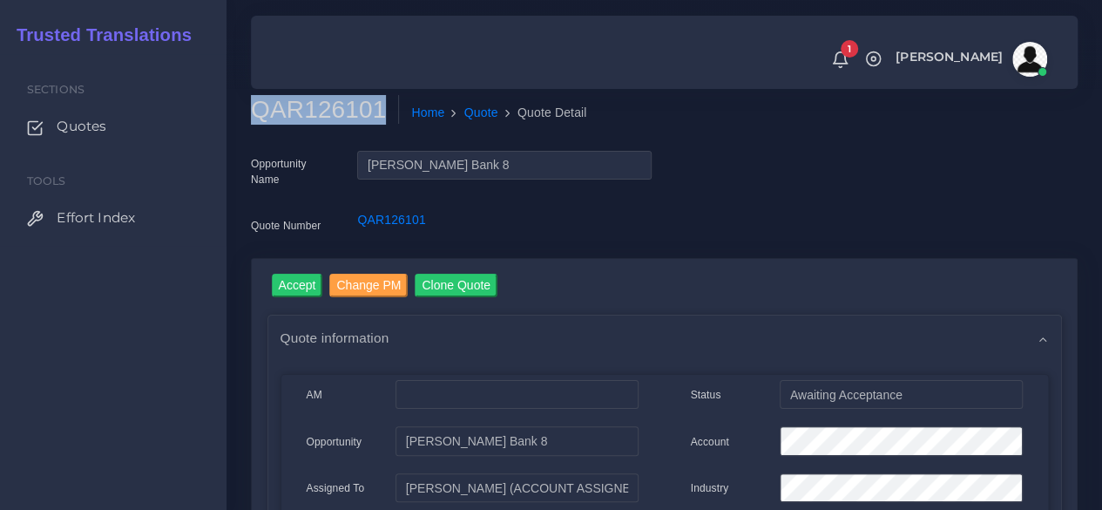
drag, startPoint x: 375, startPoint y: 117, endPoint x: 258, endPoint y: 118, distance: 117.6
click at [258, 118] on h2 "QAR126101" at bounding box center [325, 110] width 148 height 30
copy h2 "QAR126101"
click at [294, 280] on input "Accept" at bounding box center [297, 286] width 51 height 24
